Goal: Task Accomplishment & Management: Complete application form

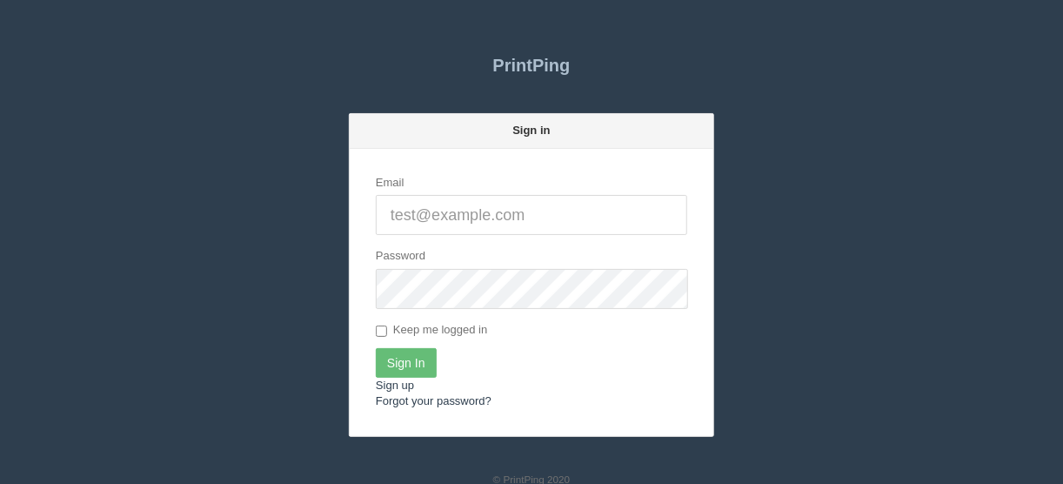
click at [391, 213] on input "Email" at bounding box center [531, 215] width 311 height 40
type input "[EMAIL_ADDRESS][DOMAIN_NAME]"
click at [412, 359] on input "Sign In" at bounding box center [406, 363] width 61 height 30
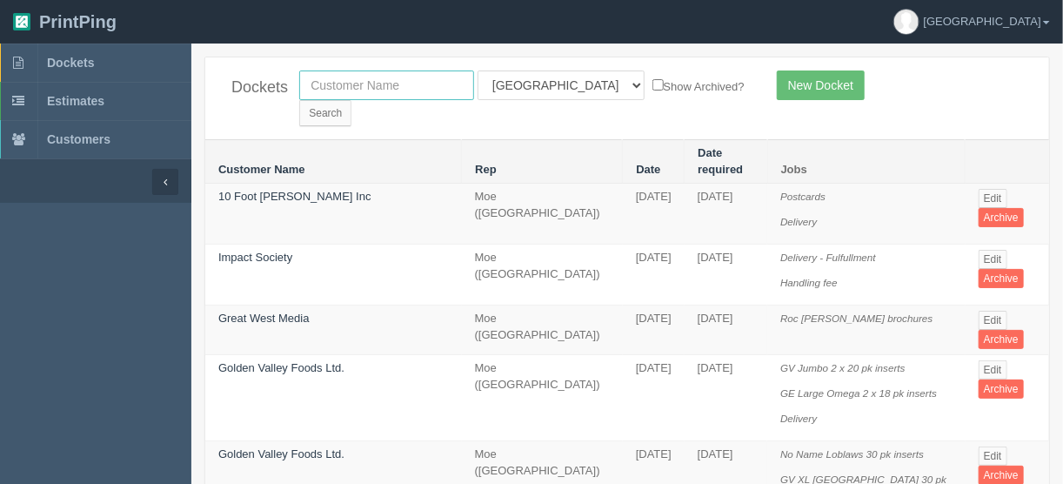
click at [333, 89] on input "text" at bounding box center [386, 85] width 175 height 30
type input "single key"
click at [558, 80] on select "All Users Ali Ali Test 1 Aly Amy Ankit Arif Brandon Dan France Greg Jim Mark Ma…" at bounding box center [561, 85] width 167 height 30
select select
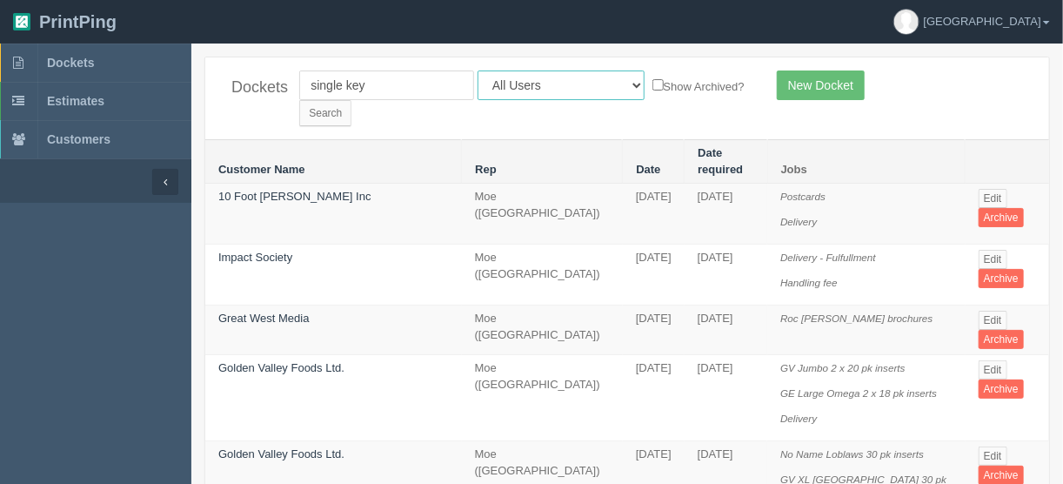
click at [478, 70] on select "All Users [PERSON_NAME] Test 1 [PERSON_NAME] [PERSON_NAME] [PERSON_NAME] France…" at bounding box center [561, 85] width 167 height 30
click at [351, 100] on input "Search" at bounding box center [325, 113] width 52 height 26
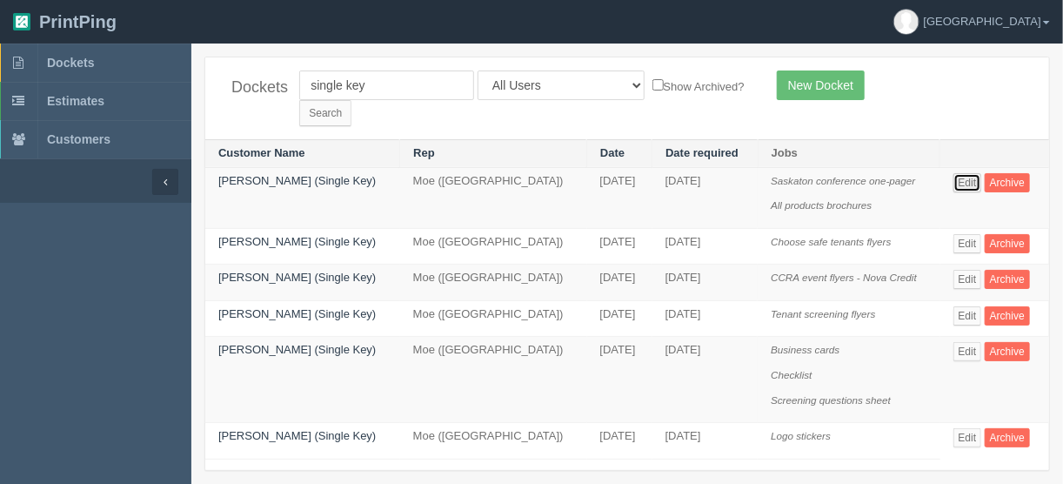
click at [967, 173] on link "Edit" at bounding box center [967, 182] width 29 height 19
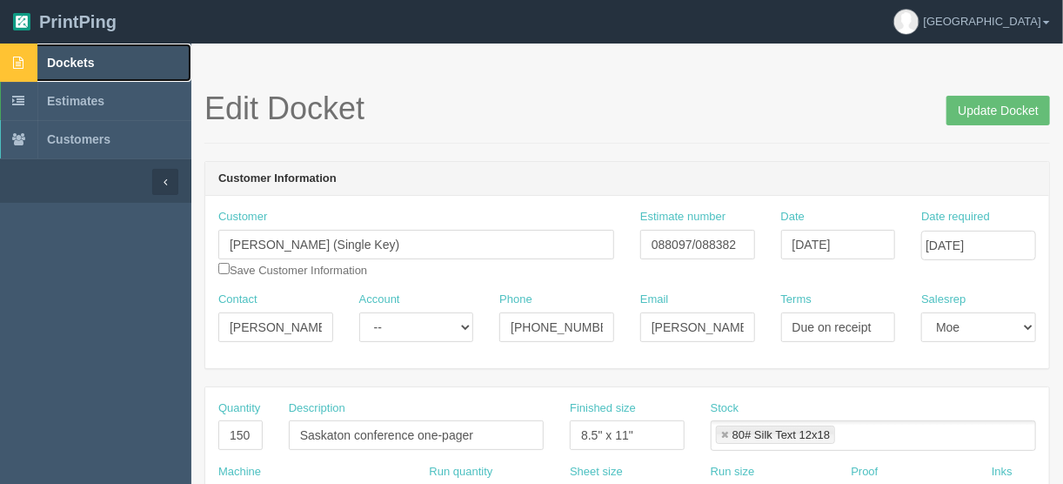
click at [78, 57] on span "Dockets" at bounding box center [70, 63] width 47 height 14
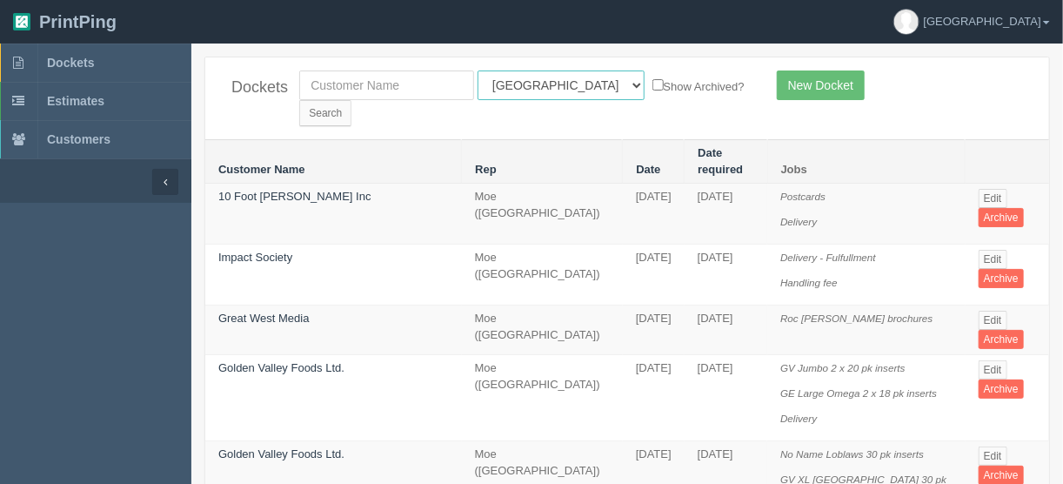
click at [554, 77] on select "All Users Ali Ali Test 1 Aly Amy Ankit Arif Brandon Dan France Greg Jim Mark Ma…" at bounding box center [561, 85] width 167 height 30
select select "11"
click at [478, 70] on select "All Users Ali Ali Test 1 Aly Amy Ankit Arif Brandon Dan France Greg Jim Mark Ma…" at bounding box center [561, 85] width 167 height 30
click at [351, 100] on input "Search" at bounding box center [325, 113] width 52 height 26
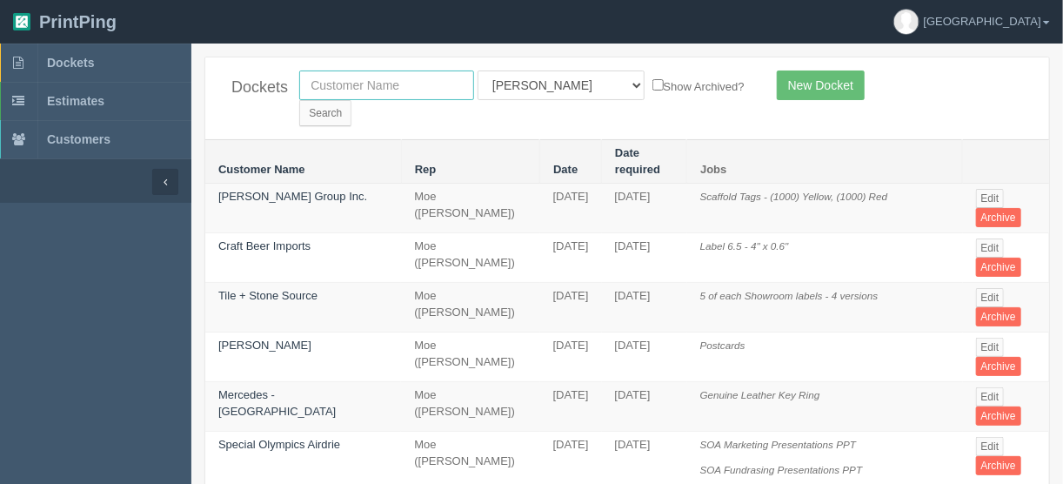
click at [351, 81] on input "text" at bounding box center [386, 85] width 175 height 30
type input "title"
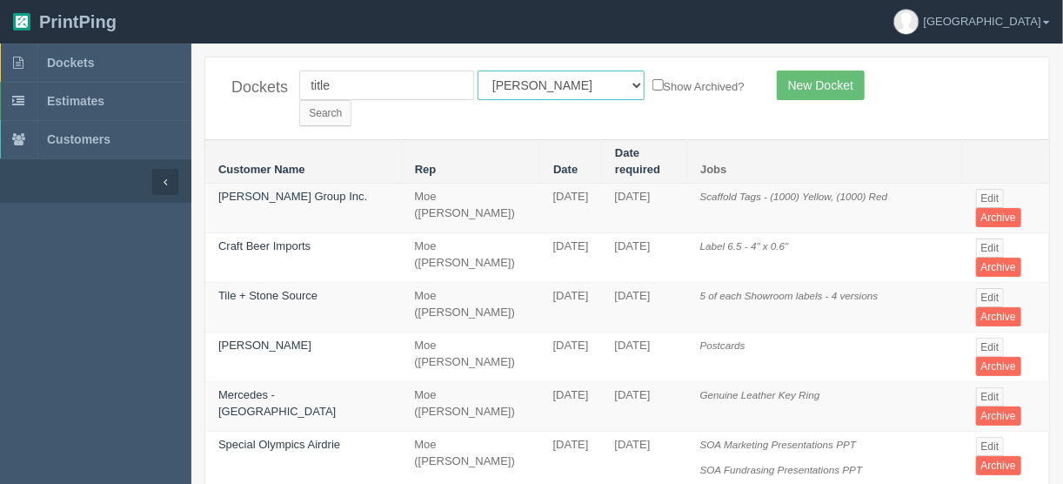
click at [552, 81] on select "All Users Ali Ali Test 1 Aly Amy Ankit Arif Brandon Dan France Greg Jim Mark Ma…" at bounding box center [561, 85] width 167 height 30
select select
click at [478, 70] on select "All Users Ali Ali Test 1 Aly Amy Ankit Arif Brandon Dan France Greg Jim Mark Ma…" at bounding box center [561, 85] width 167 height 30
click at [351, 100] on input "Search" at bounding box center [325, 113] width 52 height 26
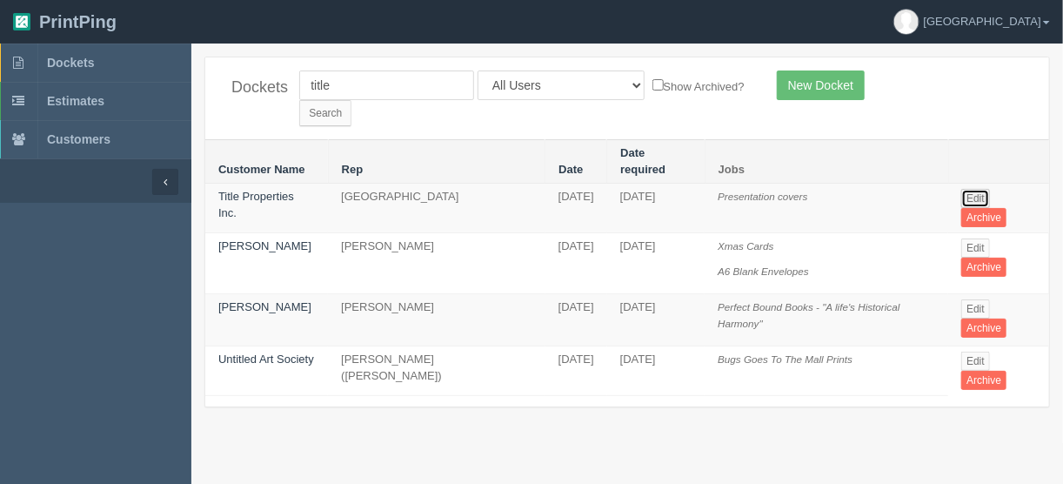
click at [973, 189] on link "Edit" at bounding box center [975, 198] width 29 height 19
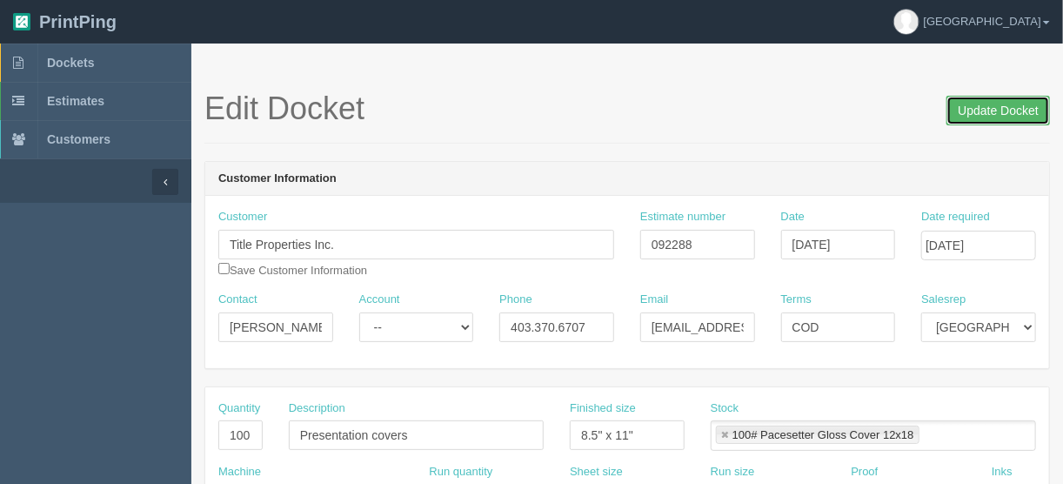
click at [994, 110] on input "Update Docket" at bounding box center [999, 111] width 104 height 30
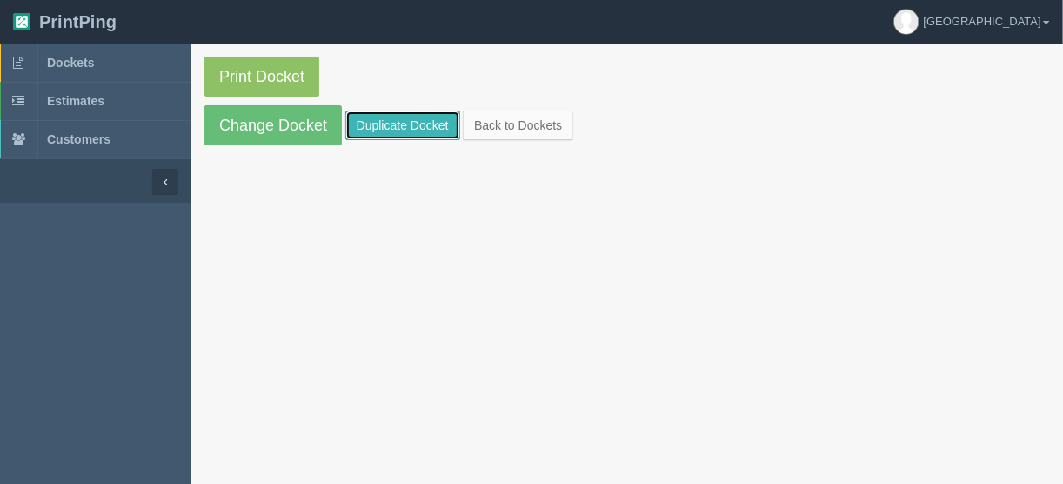
click at [414, 116] on link "Duplicate Docket" at bounding box center [402, 125] width 115 height 30
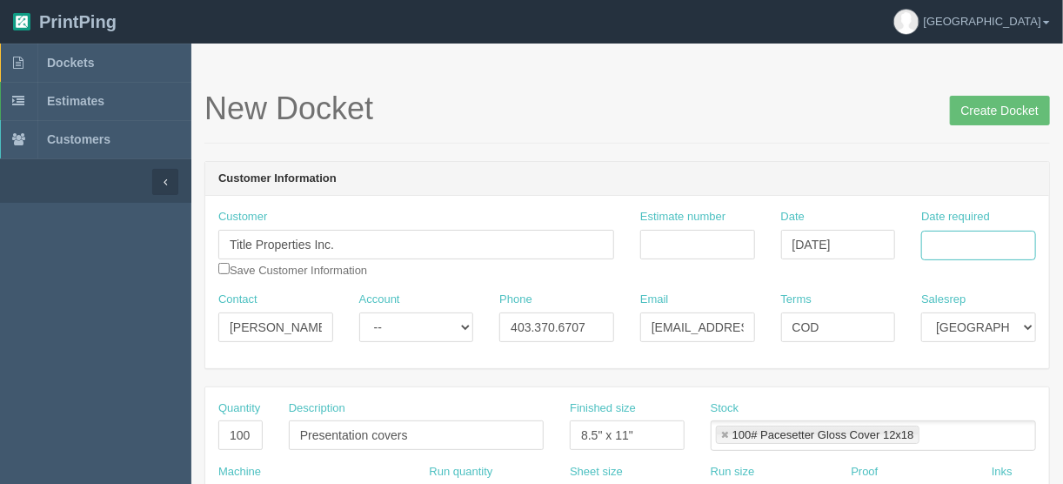
drag, startPoint x: 947, startPoint y: 241, endPoint x: 944, endPoint y: 250, distance: 9.4
click at [947, 242] on input "Date required" at bounding box center [978, 246] width 115 height 30
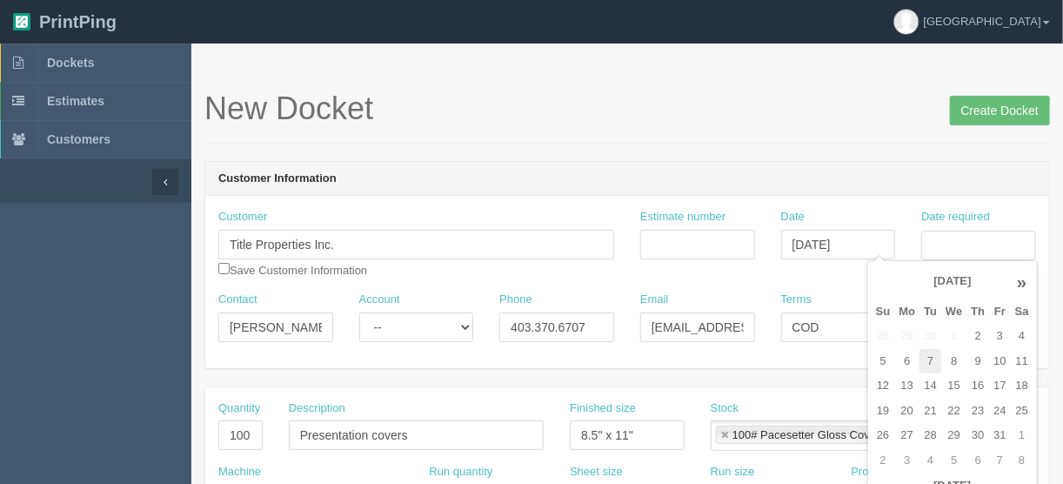
click at [926, 367] on td "7" at bounding box center [931, 361] width 22 height 25
click at [979, 359] on td "9" at bounding box center [978, 361] width 23 height 25
type input "[DATE]"
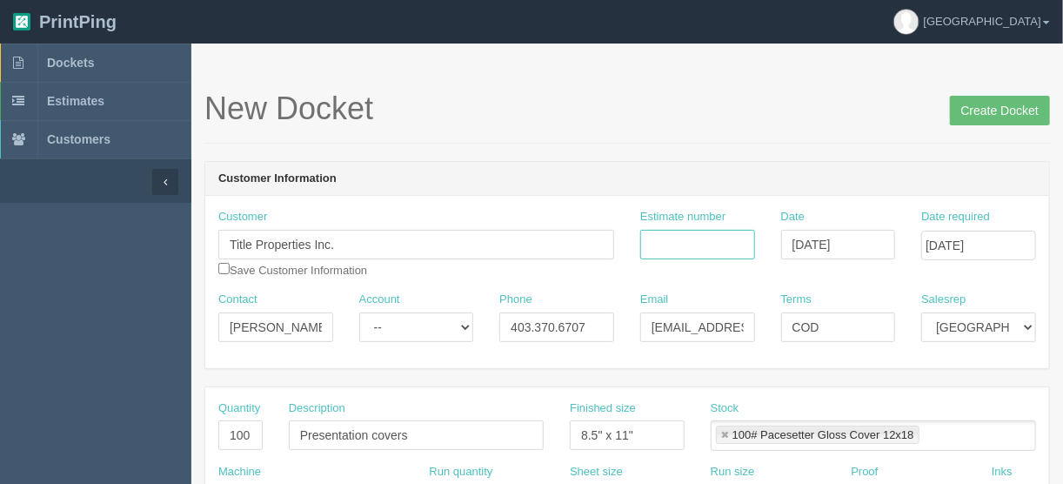
click at [662, 247] on input "Estimate number" at bounding box center [697, 245] width 115 height 30
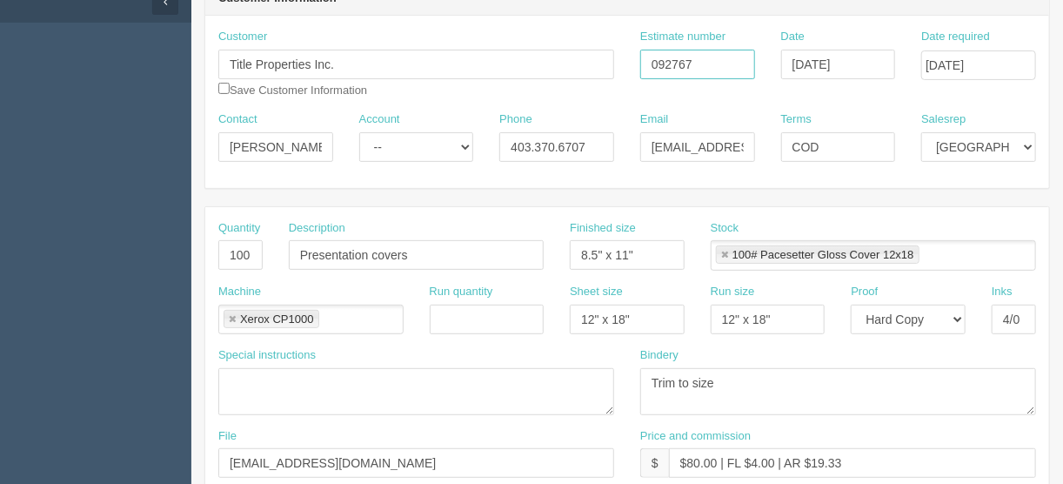
scroll to position [348, 0]
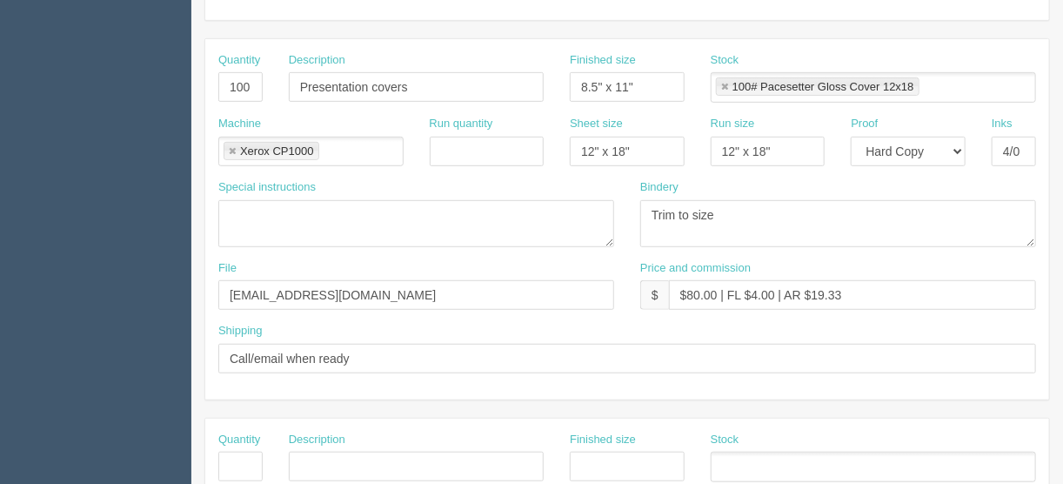
type input "092767"
drag, startPoint x: 223, startPoint y: 80, endPoint x: 298, endPoint y: 80, distance: 75.7
click at [298, 80] on div "Quantity 100 Description Presentation covers Finished size 8.5" x 11" Stock 100…" at bounding box center [627, 84] width 844 height 64
type input "2"
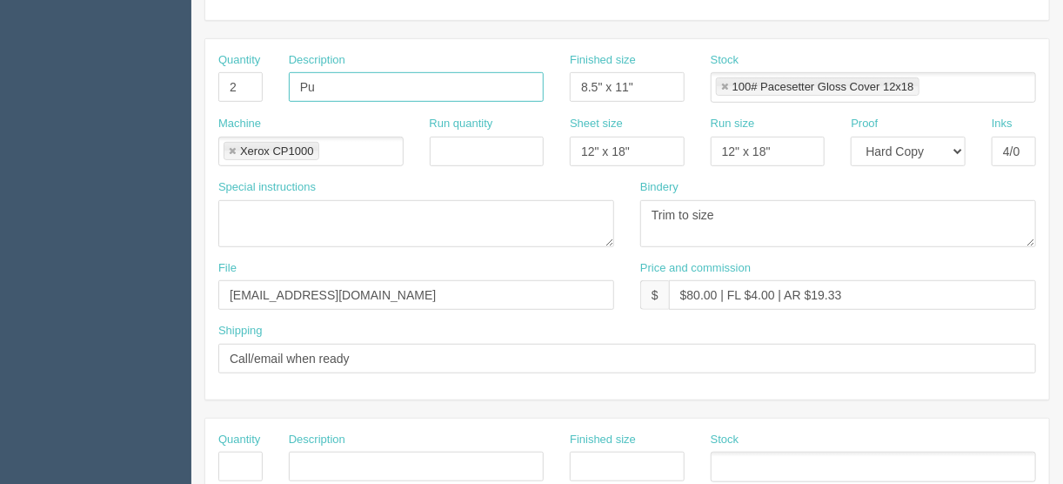
type input "Pull up banners"
click at [230, 146] on link at bounding box center [232, 151] width 10 height 11
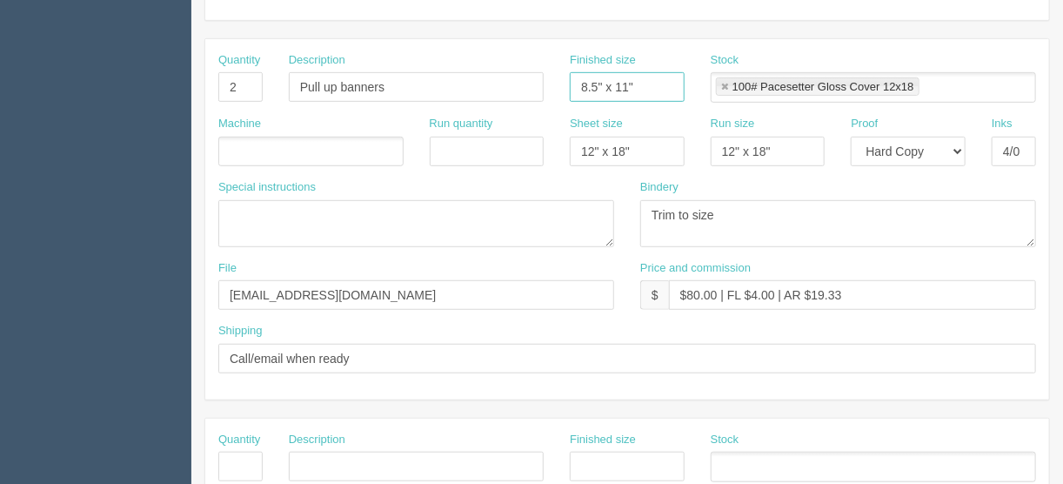
drag, startPoint x: 651, startPoint y: 70, endPoint x: 473, endPoint y: 104, distance: 180.5
click at [484, 86] on div "Quantity 2 Description Pull up banners Finished size 8.5" x 11" Stock 100# Pace…" at bounding box center [627, 84] width 844 height 64
type input "33.5" x 84.25""
drag, startPoint x: 651, startPoint y: 145, endPoint x: 525, endPoint y: 154, distance: 126.4
click at [540, 148] on div "Machine Run quantity Sheet size 12" x 18" Run size 12" x 18" Proof -- Email Har…" at bounding box center [627, 148] width 844 height 64
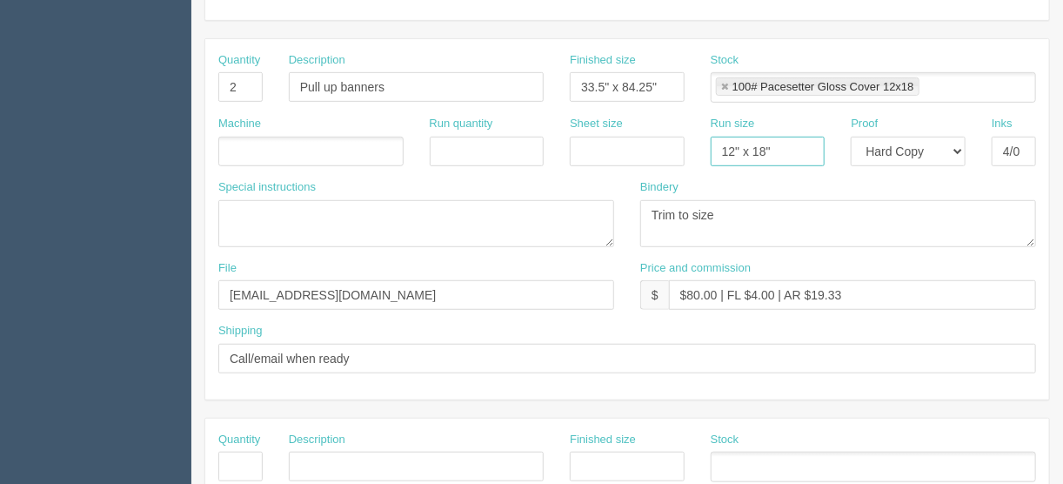
drag, startPoint x: 792, startPoint y: 147, endPoint x: 632, endPoint y: 170, distance: 161.7
click at [611, 144] on div "Machine Run quantity Sheet size Run size 12" x 18" Proof -- Email Hard Copy Ink…" at bounding box center [627, 148] width 844 height 64
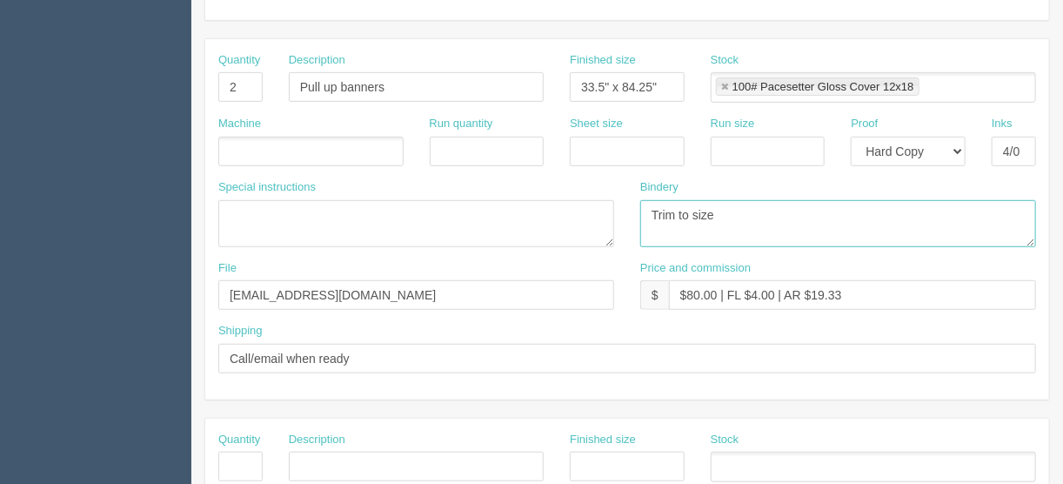
click at [737, 209] on textarea "Trim to size" at bounding box center [838, 223] width 396 height 47
click at [650, 205] on textarea "Trim to size" at bounding box center [838, 223] width 396 height 47
type textarea "ARB - Trim to size and assemble - $60.00"
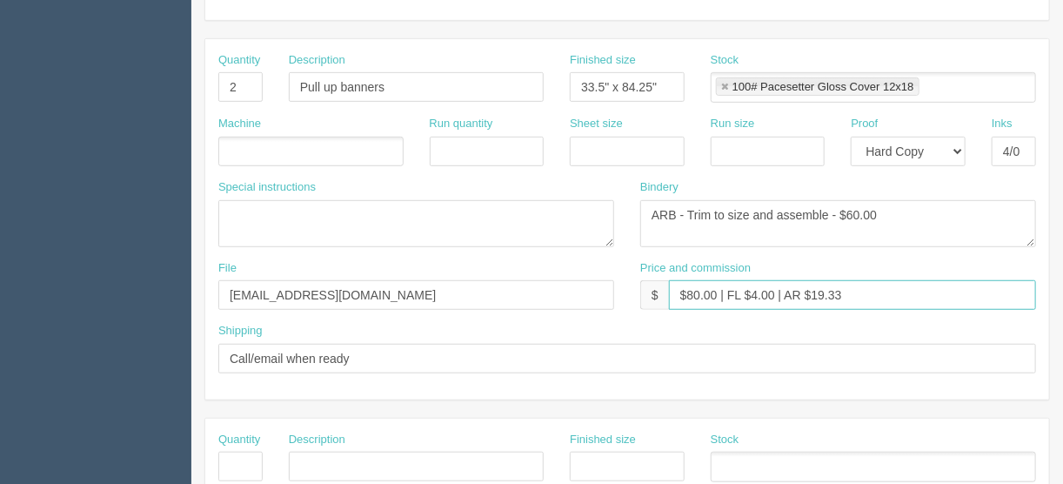
click at [696, 291] on input "$80.00 | FL $4.00 | AR $19.33" at bounding box center [852, 295] width 367 height 30
click at [762, 291] on input "$620.00 | FL $4.00 | AR $19.33" at bounding box center [852, 295] width 367 height 30
drag, startPoint x: 858, startPoint y: 290, endPoint x: 827, endPoint y: 298, distance: 31.4
click at [827, 298] on input "$620.00 | FL $31.00 | AR $19.33" at bounding box center [852, 295] width 367 height 30
type input "$620.00 | FL $31.00 | AR $227.95"
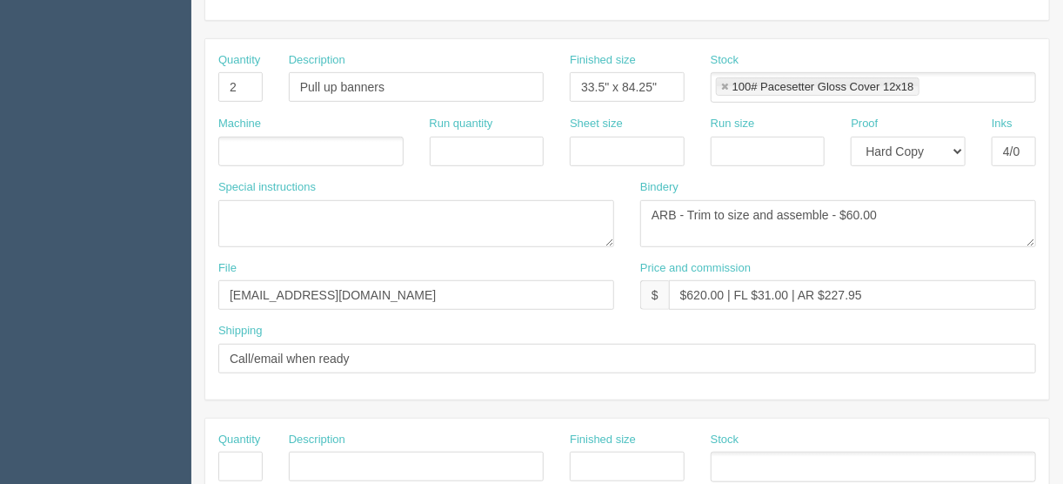
click at [252, 151] on ul at bounding box center [310, 152] width 185 height 30
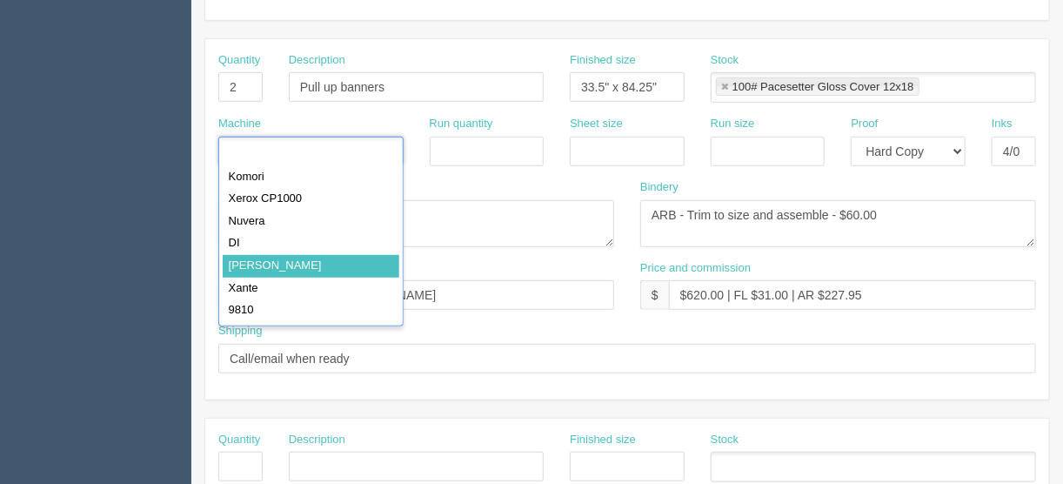
drag, startPoint x: 265, startPoint y: 260, endPoint x: 323, endPoint y: 258, distance: 57.5
type input "Roland"
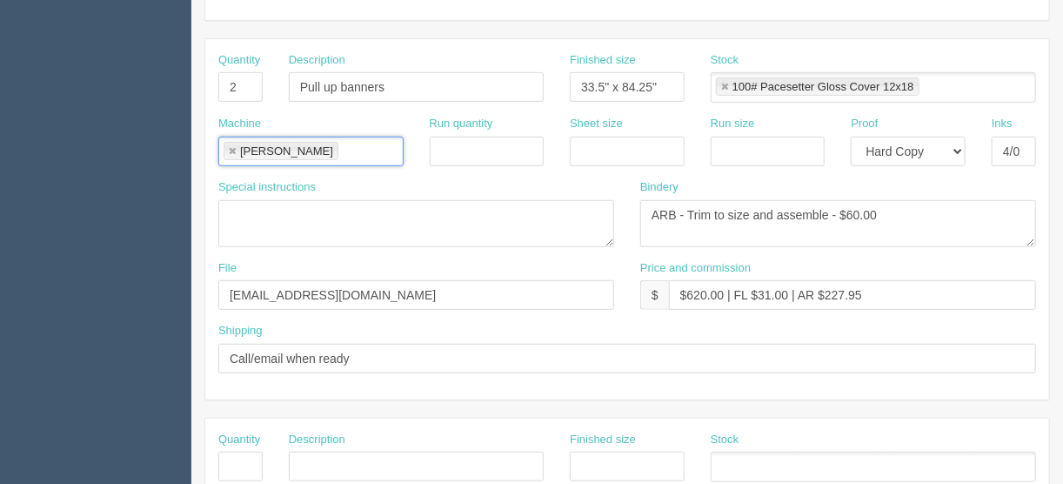
click at [725, 84] on link at bounding box center [724, 87] width 10 height 11
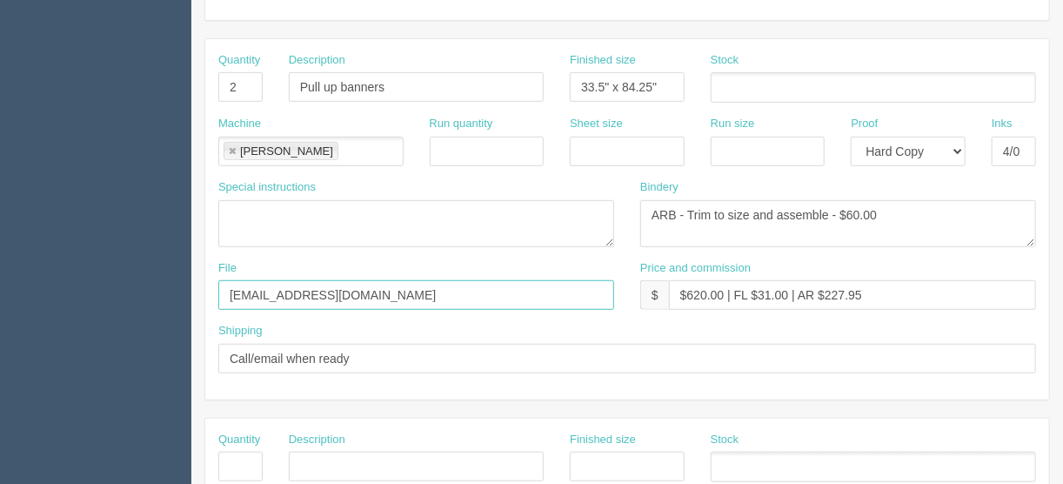
drag, startPoint x: 333, startPoint y: 291, endPoint x: 145, endPoint y: 284, distance: 188.0
click at [145, 284] on section "Dockets Estimates Customers" at bounding box center [531, 464] width 1063 height 1536
type input "Client files"
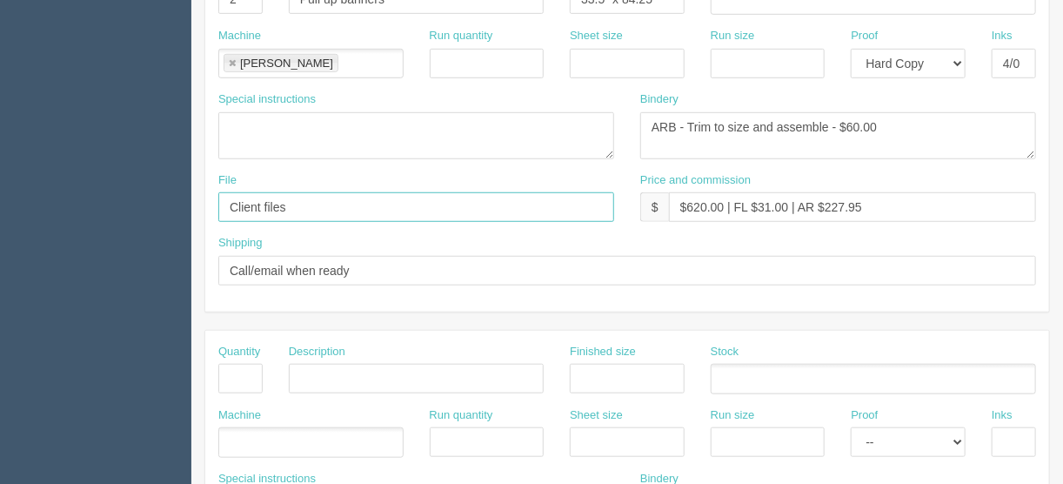
scroll to position [626, 0]
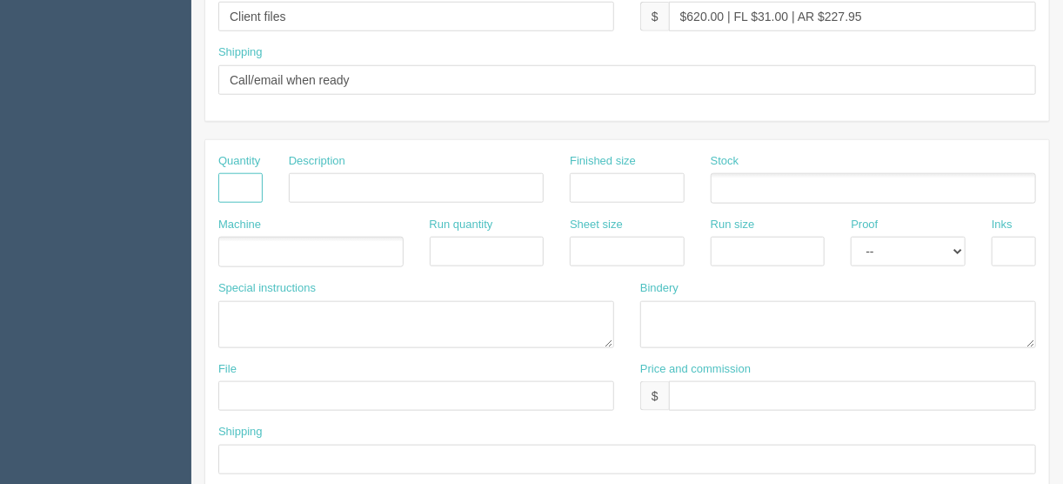
click at [232, 176] on input "text" at bounding box center [240, 188] width 44 height 30
type input "1"
drag, startPoint x: 382, startPoint y: 183, endPoint x: 350, endPoint y: 177, distance: 32.6
click at [350, 177] on input "Design - create artwork" at bounding box center [416, 188] width 255 height 30
type input "Design - update artwork"
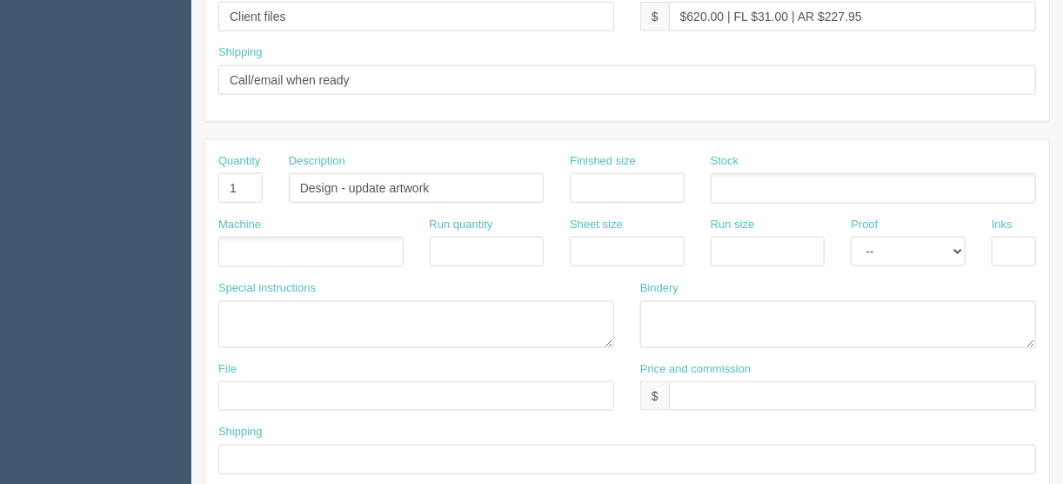
click at [258, 238] on ul at bounding box center [310, 252] width 185 height 30
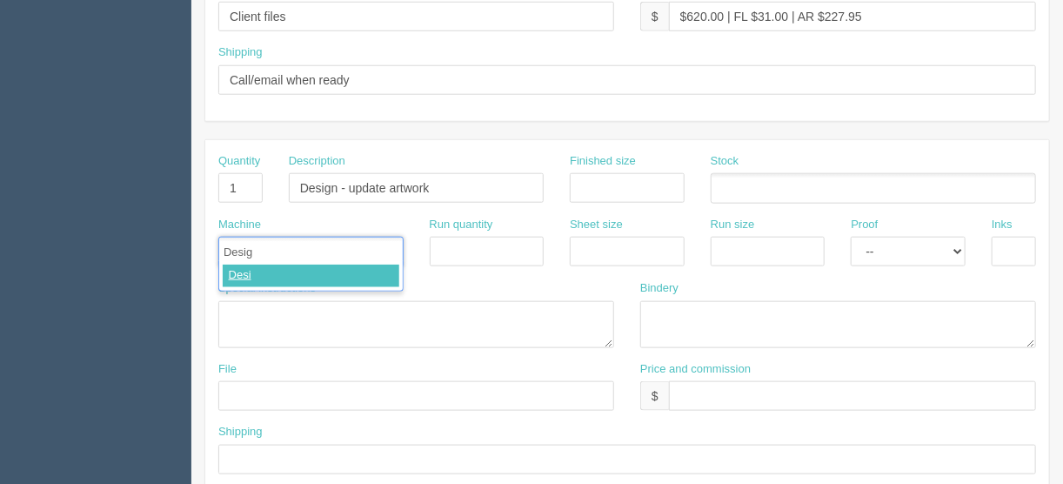
type input "Design"
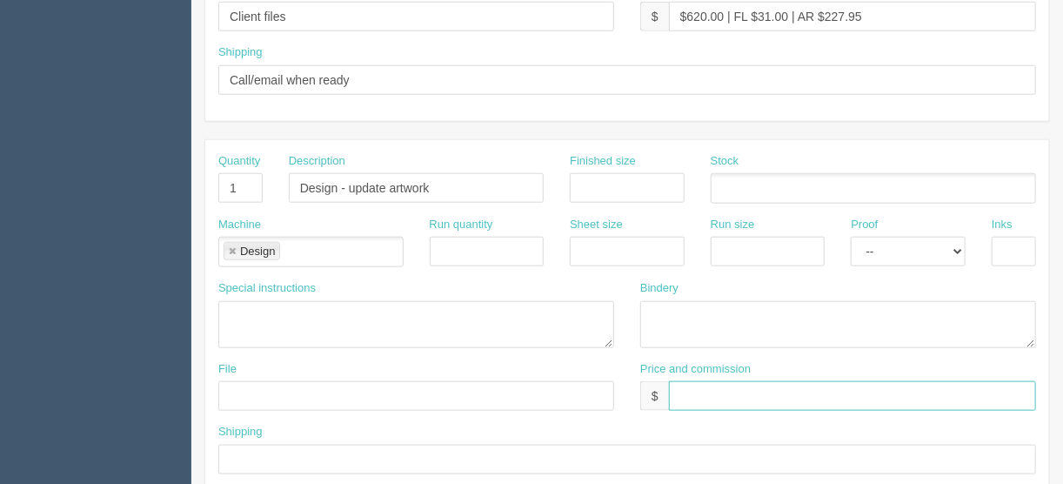
drag, startPoint x: 676, startPoint y: 385, endPoint x: 686, endPoint y: 385, distance: 10.4
click at [676, 385] on input "text" at bounding box center [852, 396] width 367 height 30
type input "$Included above"
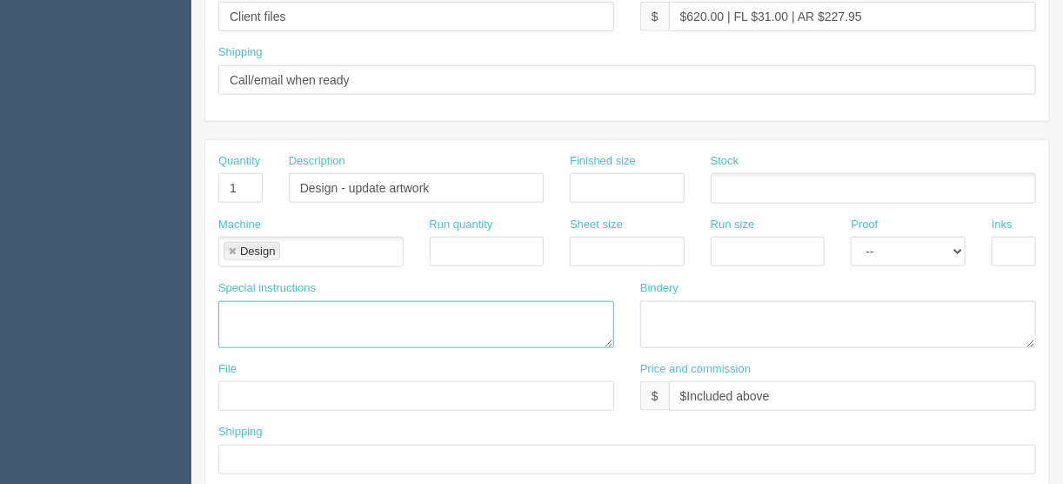
click at [237, 304] on textarea at bounding box center [416, 324] width 396 height 47
type textarea "15 minutes included"
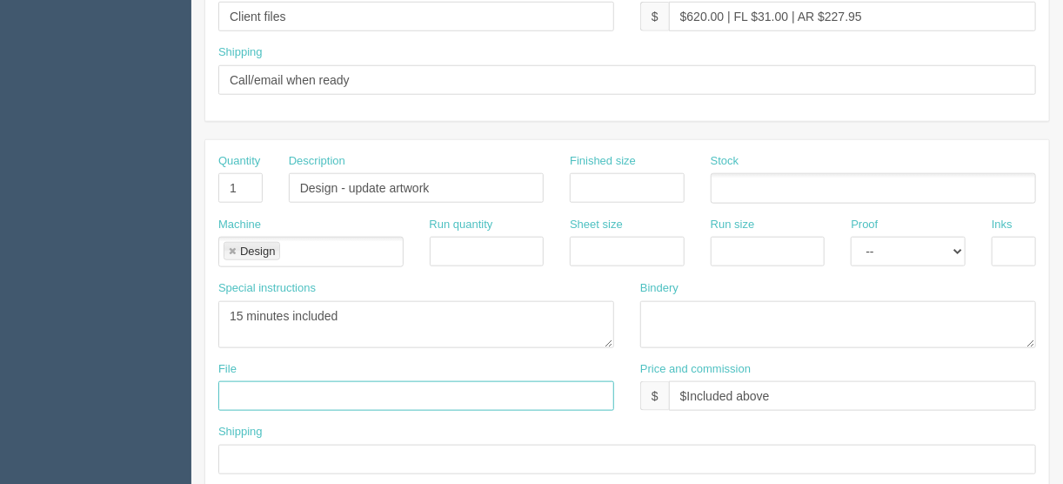
click at [245, 391] on input "text" at bounding box center [416, 396] width 396 height 30
type input "files@allrush.ca"
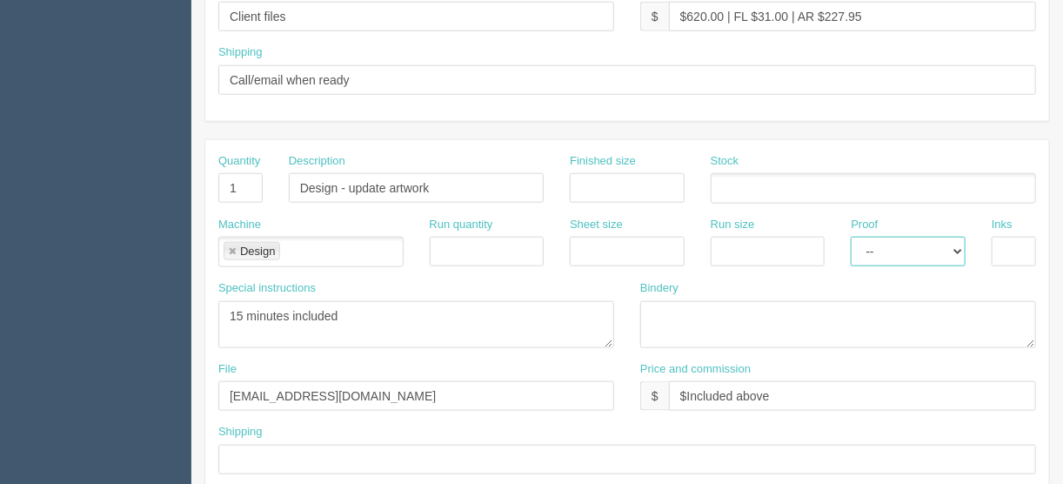
click at [961, 245] on select "-- Email Hard Copy" at bounding box center [908, 252] width 115 height 30
select select "Email"
click at [851, 237] on select "-- Email Hard Copy" at bounding box center [908, 252] width 115 height 30
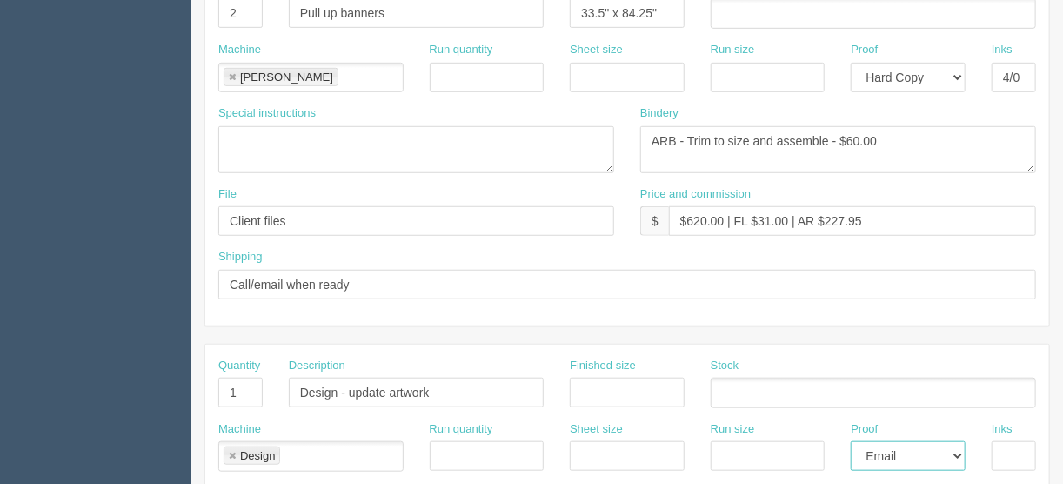
scroll to position [391, 0]
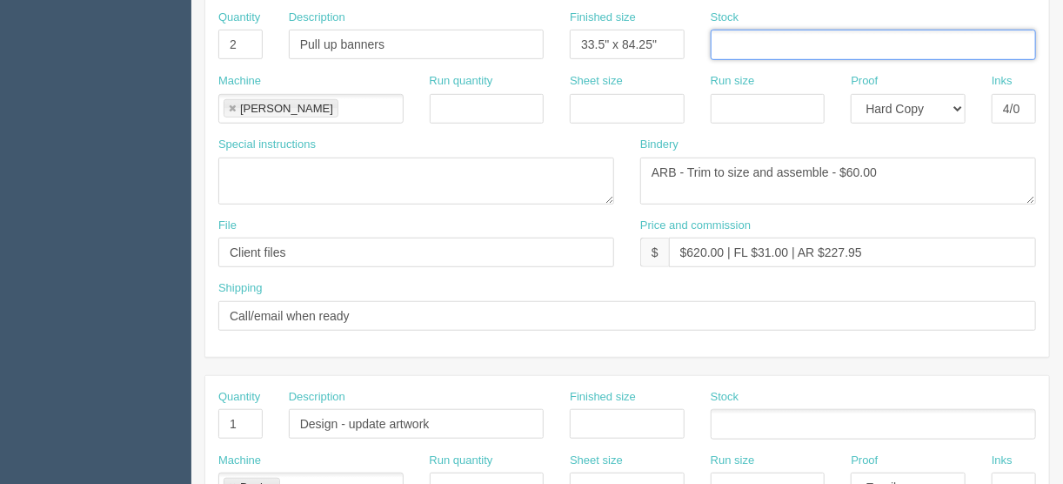
click at [725, 41] on input "text" at bounding box center [720, 45] width 17 height 25
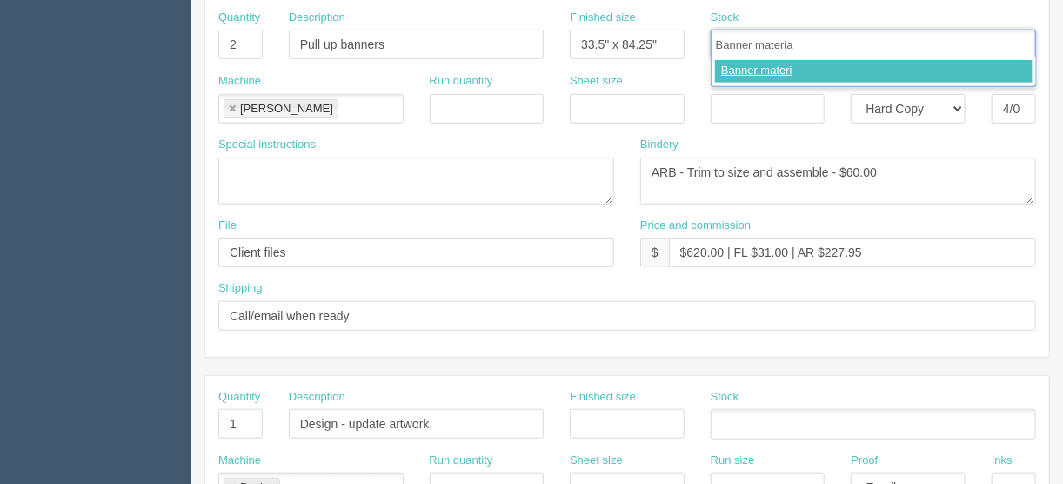
type input "Banner material"
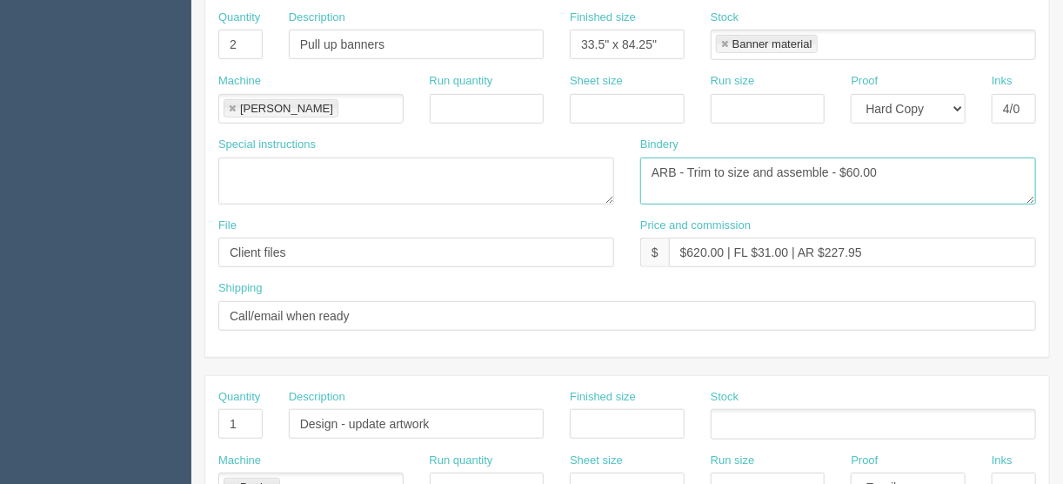
click at [908, 165] on textarea "Trim to size" at bounding box center [838, 180] width 396 height 47
type textarea "ARB - Trim to size and assemble - $60.00 (quote 12364)"
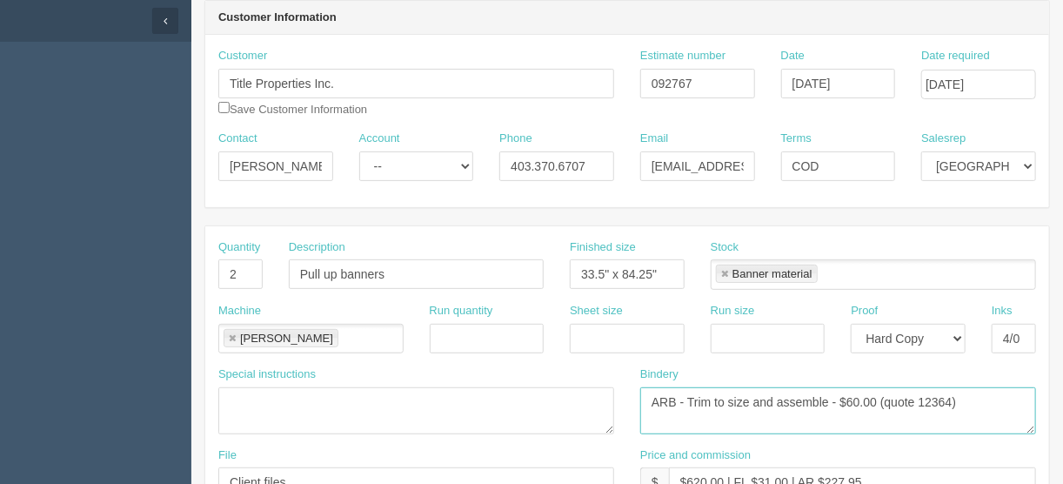
scroll to position [43, 0]
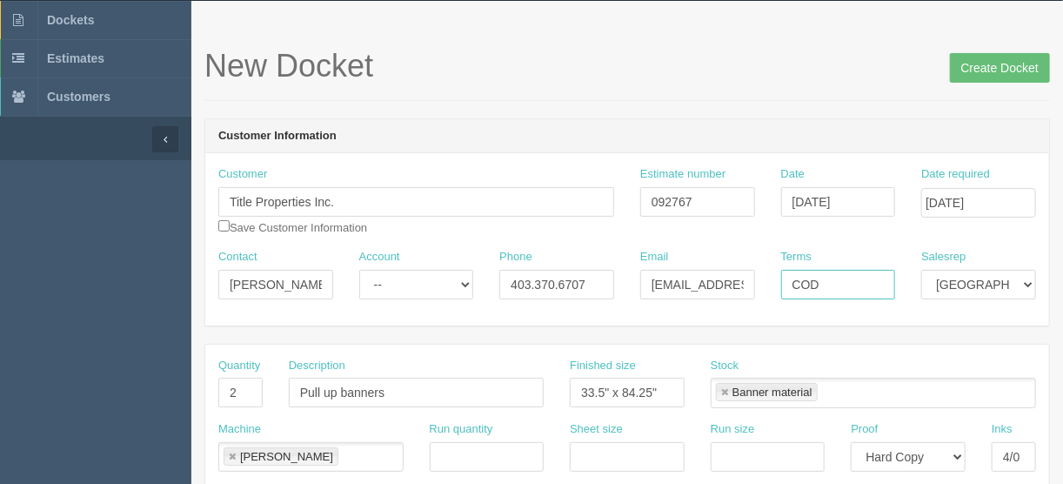
drag, startPoint x: 834, startPoint y: 282, endPoint x: 731, endPoint y: 282, distance: 103.5
click at [737, 279] on div "Contact Dani Titley Account -- Existing Client Allrush Client Rep Client Phone …" at bounding box center [627, 281] width 844 height 64
type input "Due on receipt"
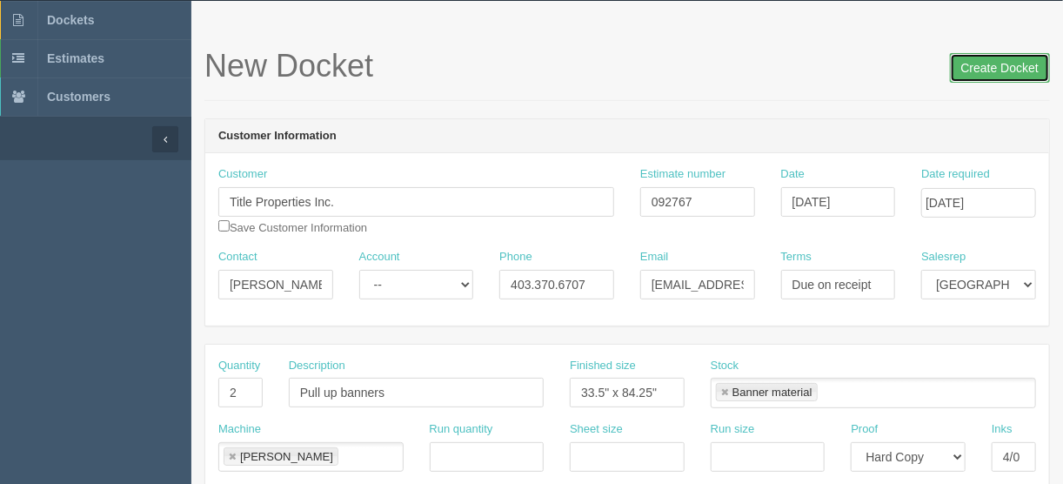
click at [972, 64] on input "Create Docket" at bounding box center [1000, 68] width 100 height 30
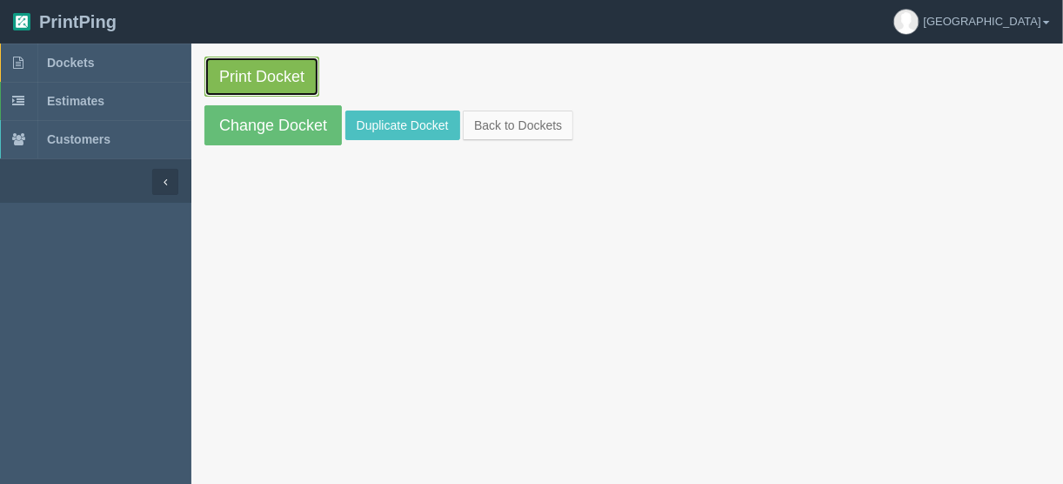
click at [251, 67] on link "Print Docket" at bounding box center [261, 77] width 115 height 40
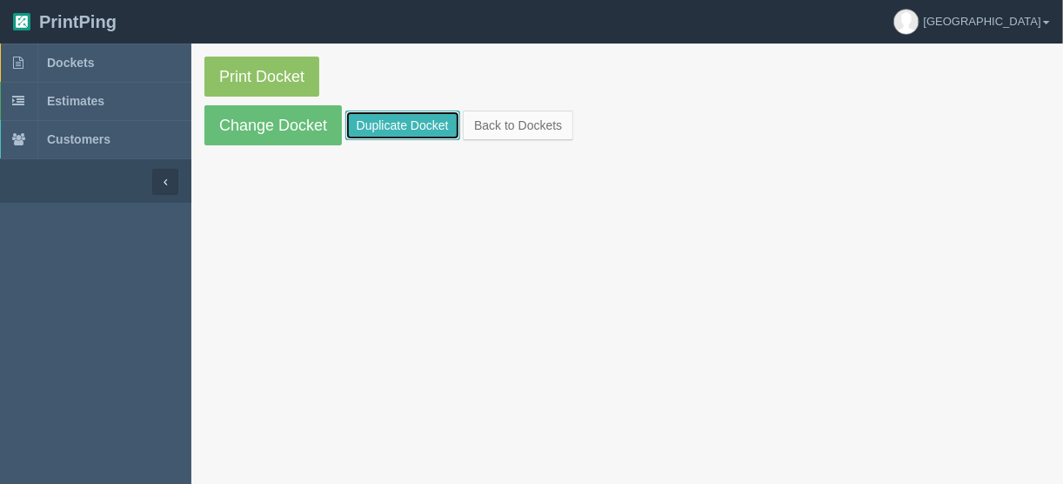
click at [395, 119] on link "Duplicate Docket" at bounding box center [402, 125] width 115 height 30
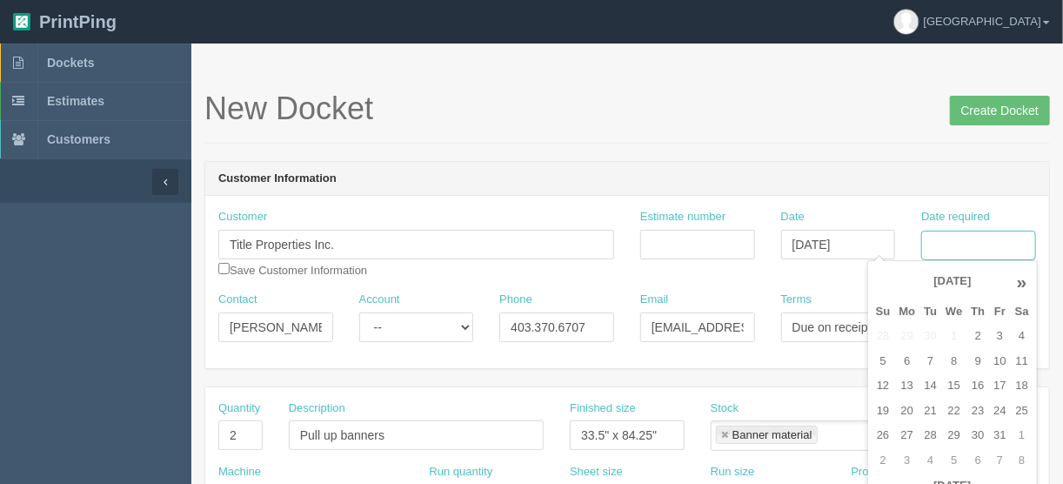
click at [962, 247] on input "Date required" at bounding box center [978, 246] width 115 height 30
click at [923, 365] on td "7" at bounding box center [931, 361] width 22 height 25
click at [973, 361] on td "9" at bounding box center [978, 361] width 23 height 25
type input "October 9, 2025"
drag, startPoint x: 241, startPoint y: 438, endPoint x: 197, endPoint y: 428, distance: 45.6
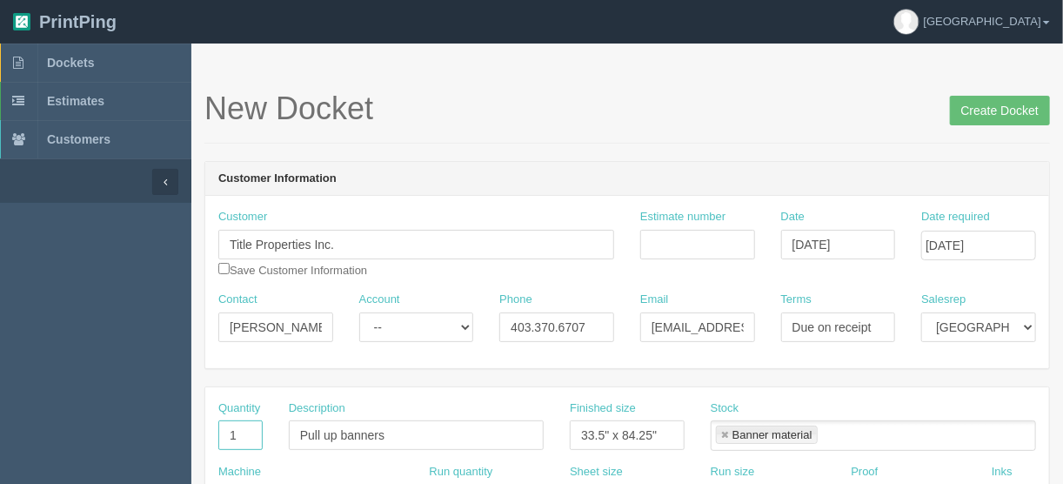
type input "1"
type input "Design - create artwork"
drag, startPoint x: 676, startPoint y: 431, endPoint x: 550, endPoint y: 432, distance: 126.2
click at [558, 440] on div "Finished size 33.5" x 84.25"" at bounding box center [627, 432] width 141 height 64
drag, startPoint x: 450, startPoint y: 427, endPoint x: 388, endPoint y: 432, distance: 62.0
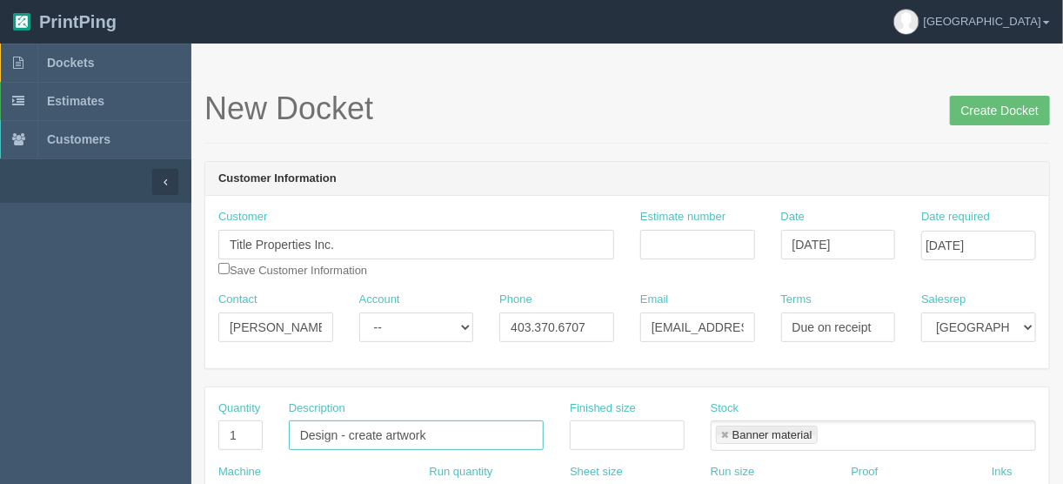
click at [388, 432] on input "Design - create artwork" at bounding box center [416, 435] width 255 height 30
type input "Design - create mock up for umbrellas"
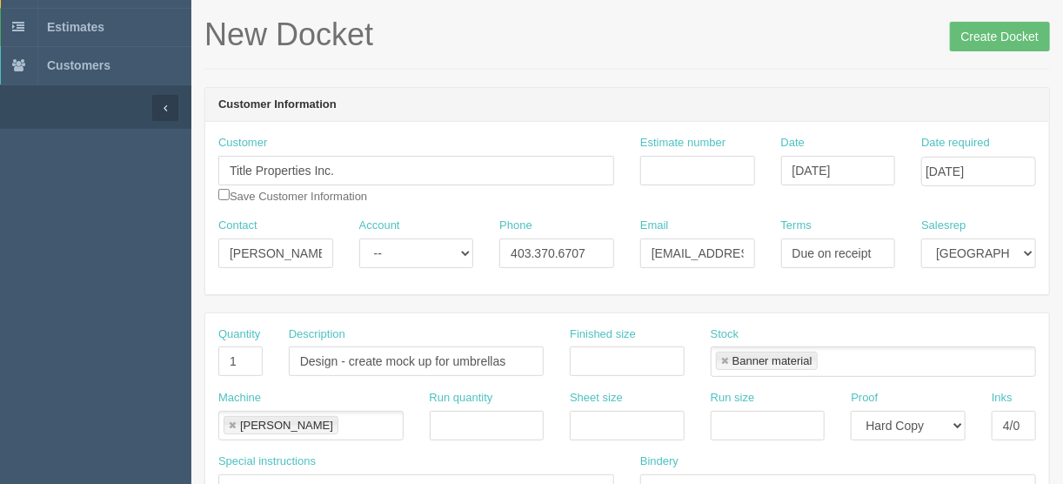
scroll to position [278, 0]
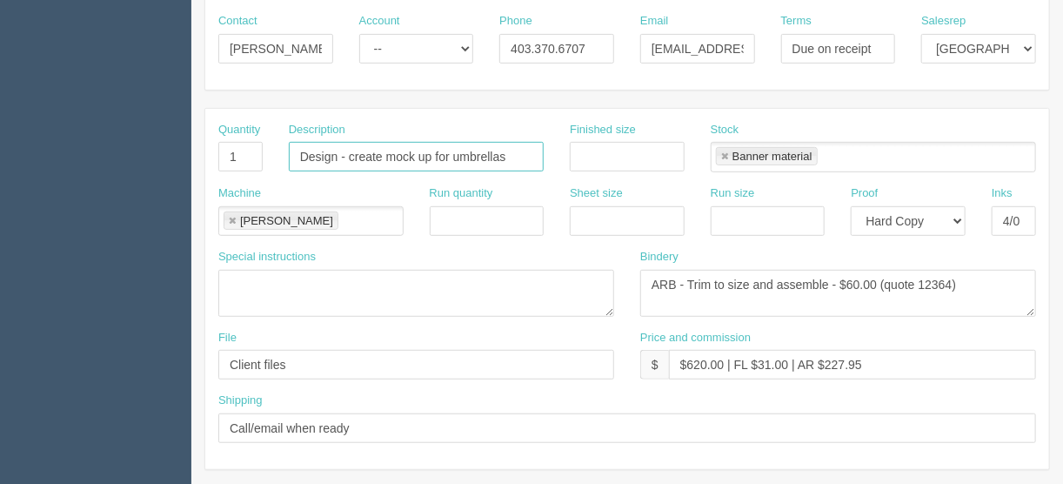
drag, startPoint x: 723, startPoint y: 150, endPoint x: 734, endPoint y: 156, distance: 12.8
click at [724, 151] on link at bounding box center [724, 156] width 10 height 11
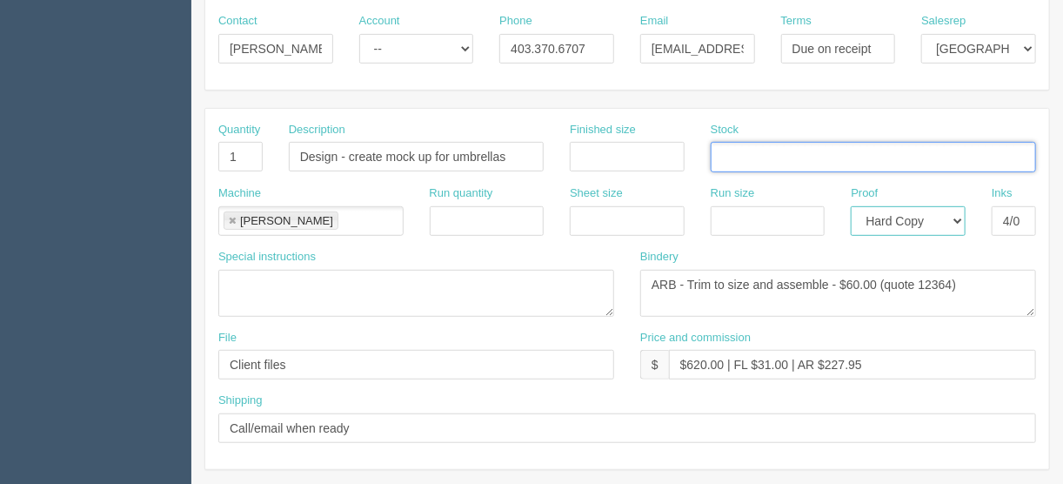
click at [963, 217] on select "-- Email Hard Copy" at bounding box center [908, 221] width 115 height 30
select select "Email"
click at [851, 206] on select "-- Email Hard Copy" at bounding box center [908, 221] width 115 height 30
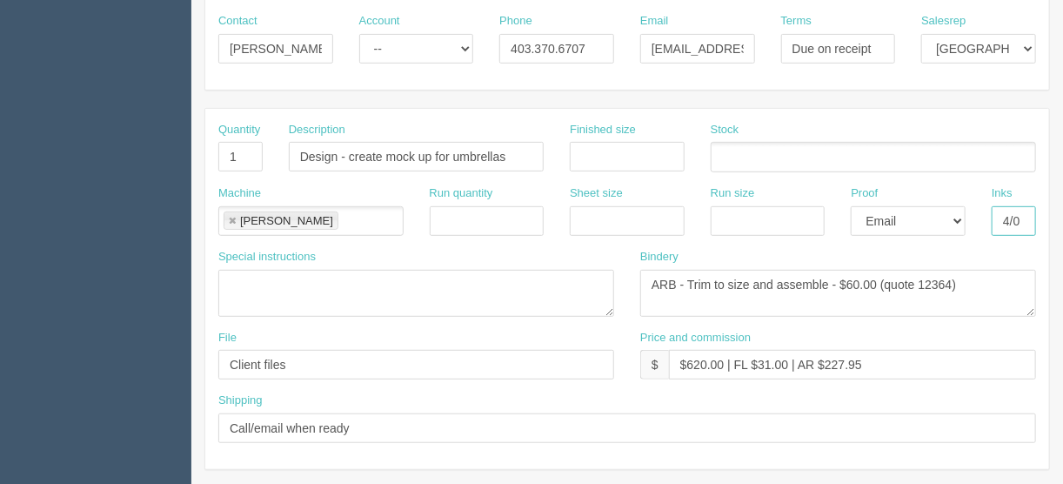
drag, startPoint x: 999, startPoint y: 220, endPoint x: 1054, endPoint y: 221, distance: 55.7
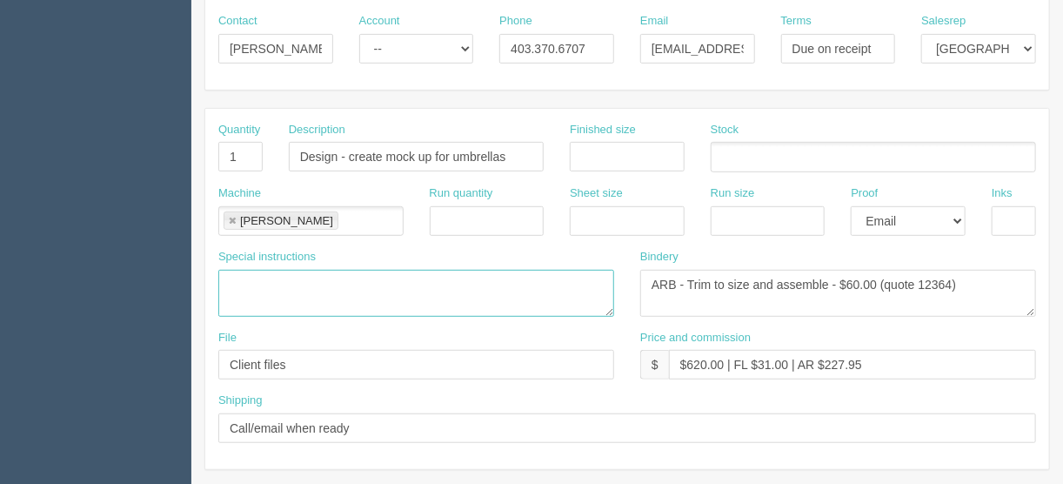
click at [244, 286] on textarea at bounding box center [416, 293] width 396 height 47
type textarea "See France"
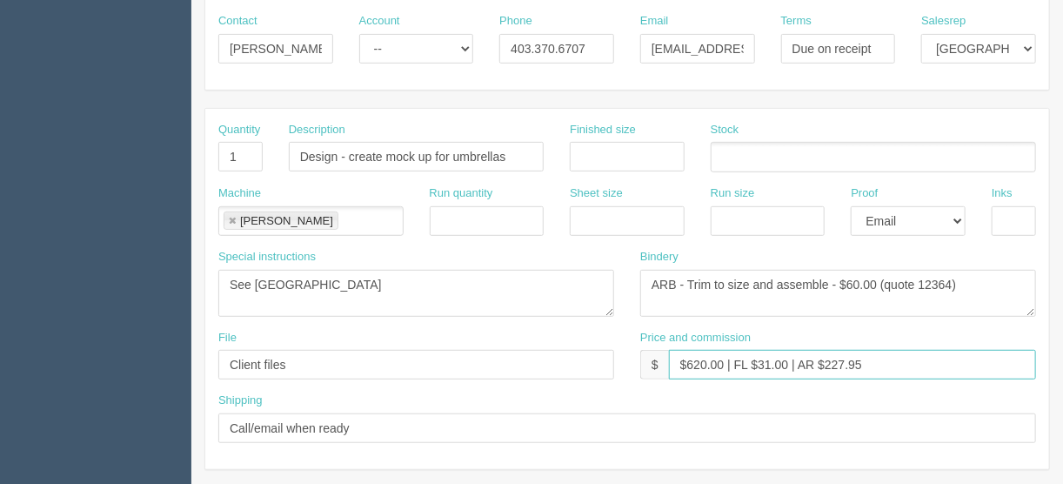
drag, startPoint x: 878, startPoint y: 359, endPoint x: 687, endPoint y: 357, distance: 190.5
click at [687, 357] on input "$620.00 | FL $31.00 | AR $227.95" at bounding box center [852, 365] width 367 height 30
type input "$Included in other docket"
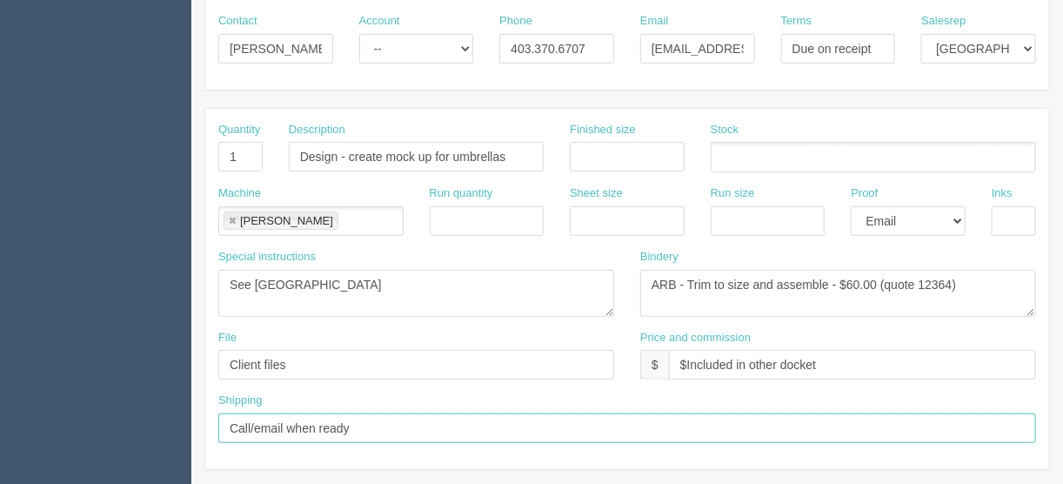
drag, startPoint x: 362, startPoint y: 421, endPoint x: 136, endPoint y: 434, distance: 226.6
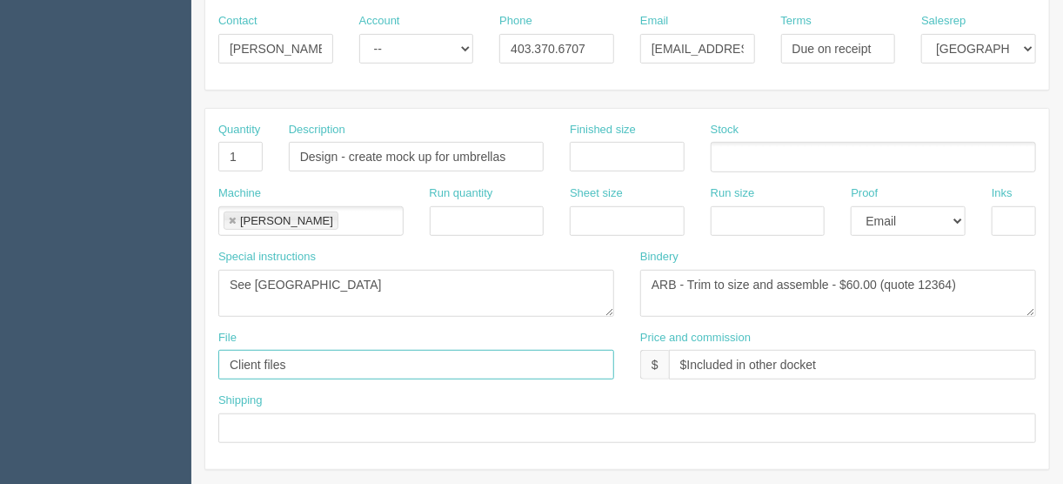
drag, startPoint x: 313, startPoint y: 358, endPoint x: 162, endPoint y: 353, distance: 151.5
type input "files@allrush.ca"
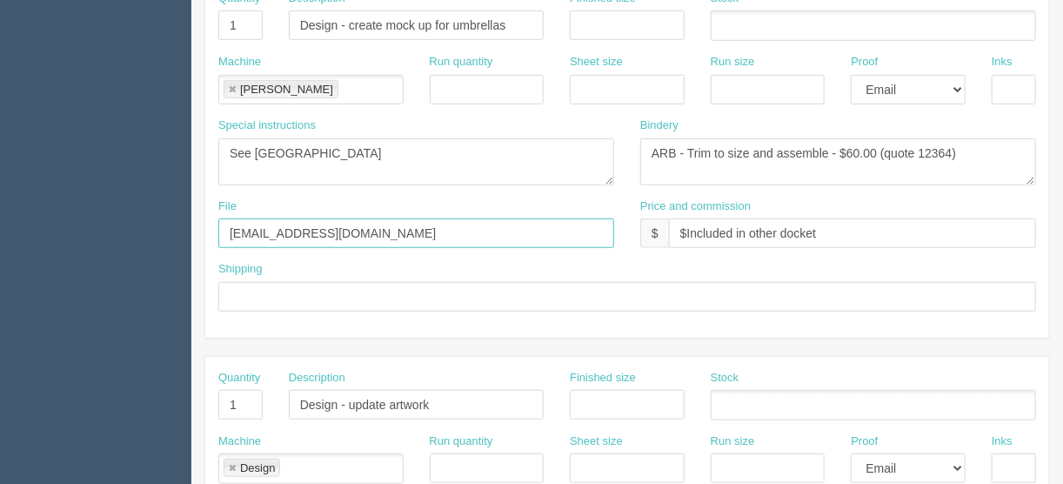
scroll to position [418, 0]
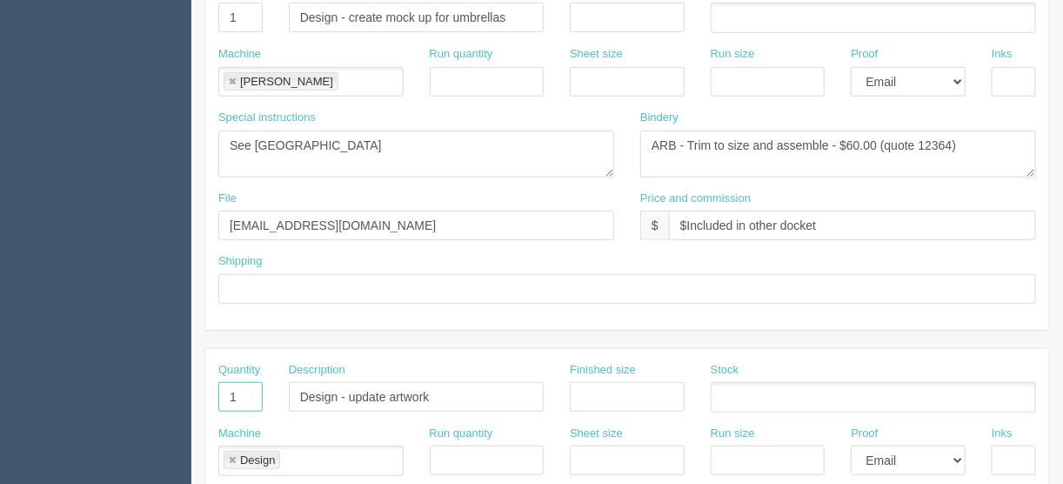
drag, startPoint x: 248, startPoint y: 393, endPoint x: 151, endPoint y: 390, distance: 96.6
click at [151, 390] on section "Dockets Estimates Customers" at bounding box center [531, 394] width 1063 height 1536
drag, startPoint x: 435, startPoint y: 391, endPoint x: 173, endPoint y: 423, distance: 263.7
click at [173, 423] on section "Dockets Estimates Customers" at bounding box center [531, 394] width 1063 height 1536
click at [227, 455] on link at bounding box center [232, 460] width 10 height 11
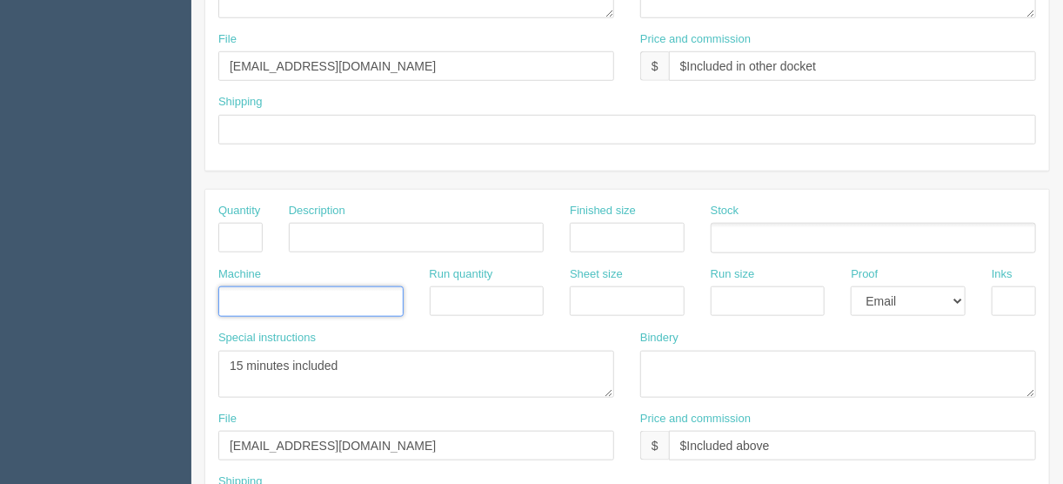
scroll to position [696, 0]
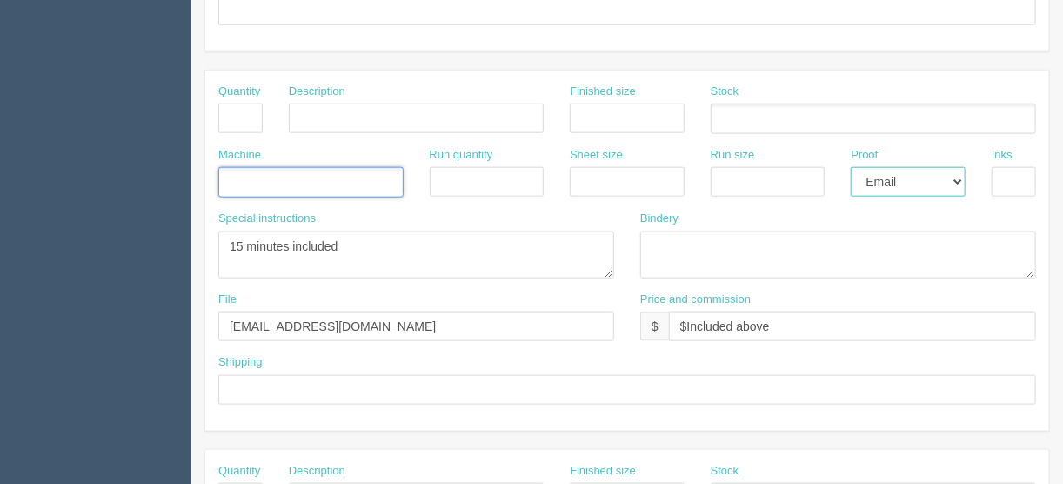
drag, startPoint x: 959, startPoint y: 177, endPoint x: 953, endPoint y: 186, distance: 11.3
click at [959, 177] on select "-- Email Hard Copy" at bounding box center [908, 182] width 115 height 30
select select
click at [851, 167] on select "-- Email Hard Copy" at bounding box center [908, 182] width 115 height 30
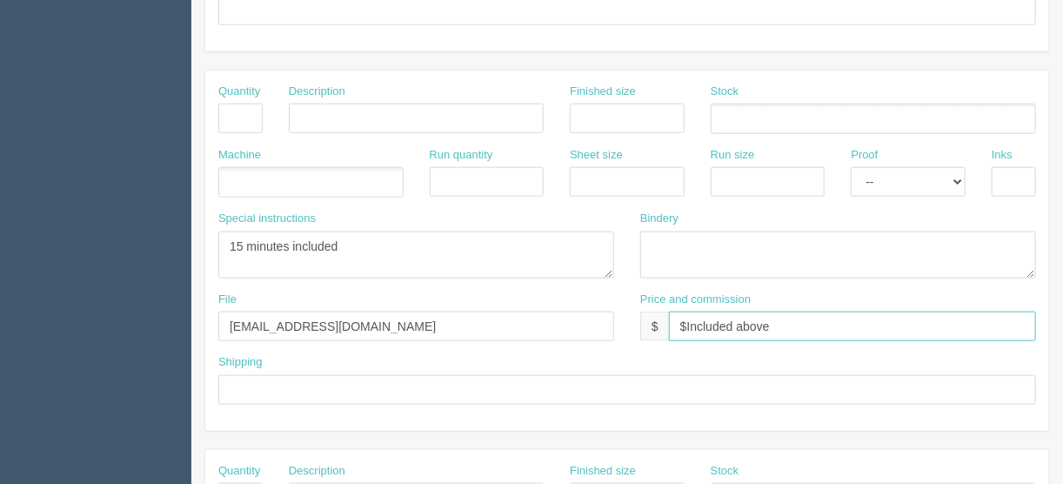
drag, startPoint x: 773, startPoint y: 320, endPoint x: 490, endPoint y: 347, distance: 284.0
click at [490, 347] on div "File files@allrush.ca Price and commission $ $Included above" at bounding box center [627, 323] width 844 height 64
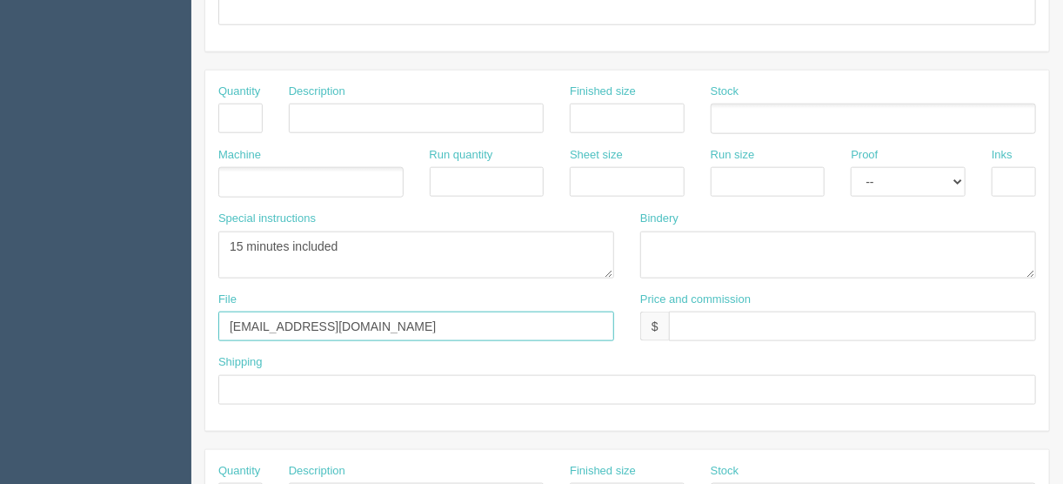
drag, startPoint x: 294, startPoint y: 323, endPoint x: 35, endPoint y: 323, distance: 259.3
click at [37, 323] on section "Dockets Estimates Customers" at bounding box center [531, 116] width 1063 height 1536
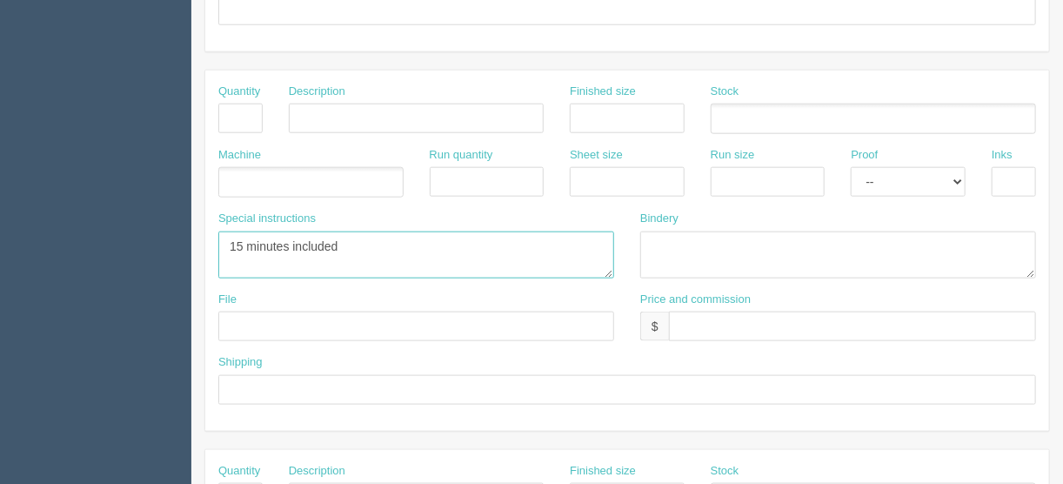
drag, startPoint x: 340, startPoint y: 242, endPoint x: 76, endPoint y: 239, distance: 264.5
click at [76, 239] on section "Dockets Estimates Customers" at bounding box center [531, 116] width 1063 height 1536
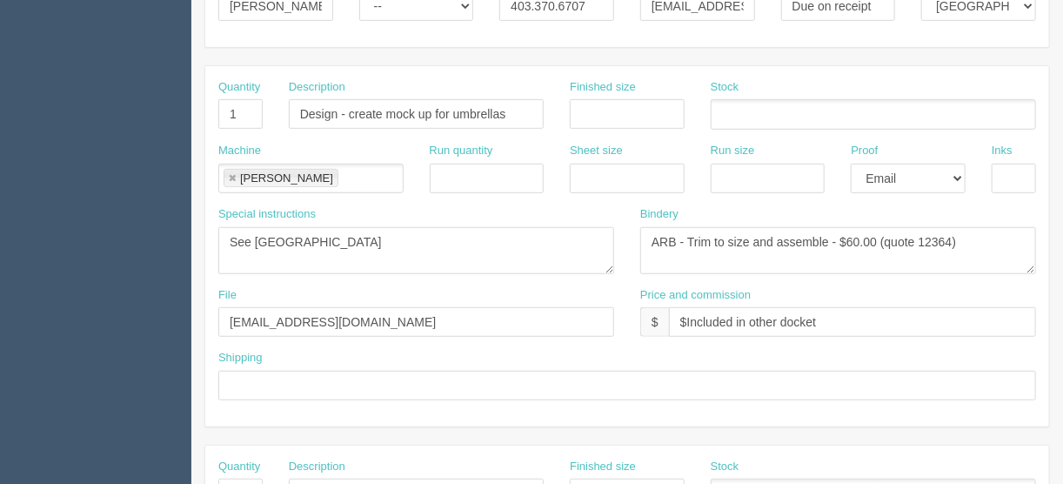
scroll to position [321, 0]
drag, startPoint x: 986, startPoint y: 234, endPoint x: 510, endPoint y: 253, distance: 476.3
click at [514, 243] on div "Special instructions See France Bindery ARB - Trim to size and assemble - $60.0…" at bounding box center [627, 246] width 844 height 81
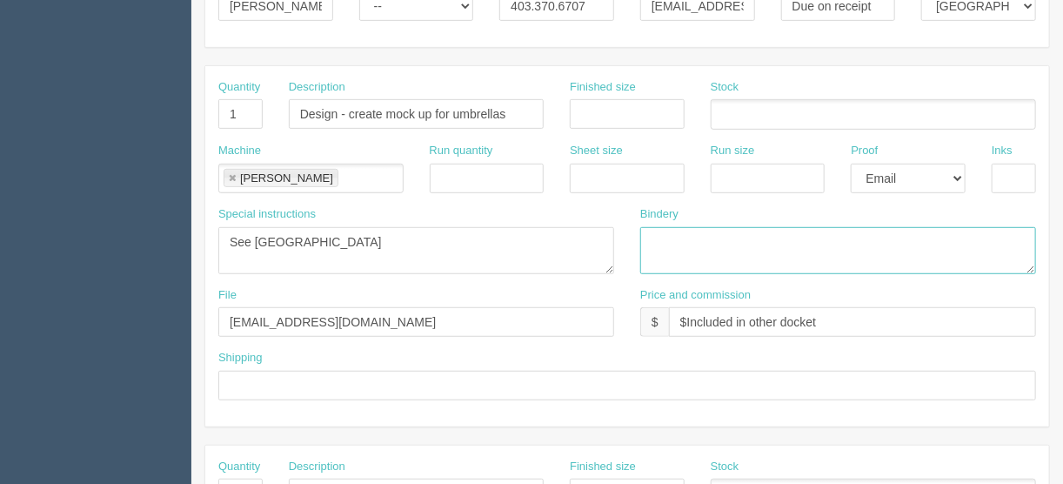
click at [230, 173] on link at bounding box center [232, 178] width 10 height 11
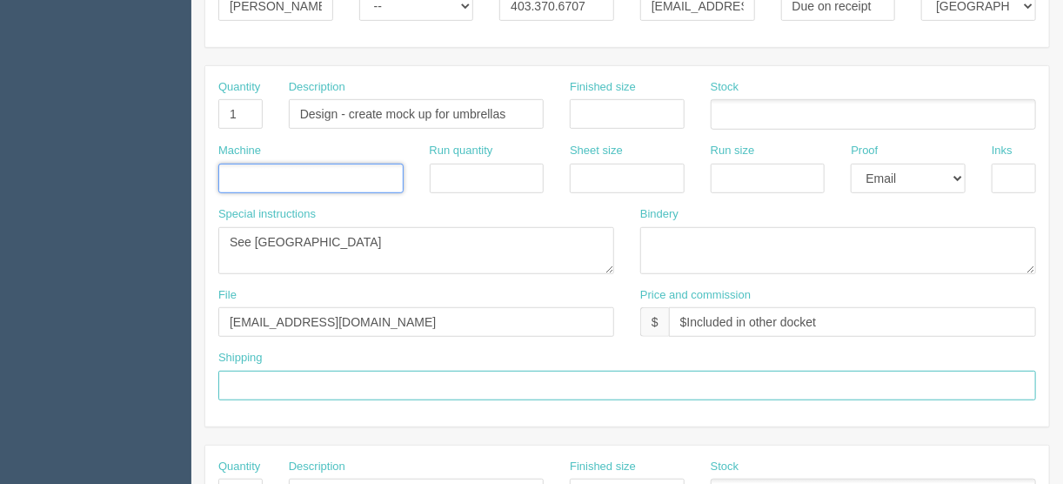
drag, startPoint x: 268, startPoint y: 384, endPoint x: 283, endPoint y: 354, distance: 33.1
click at [269, 381] on input "text" at bounding box center [627, 386] width 818 height 30
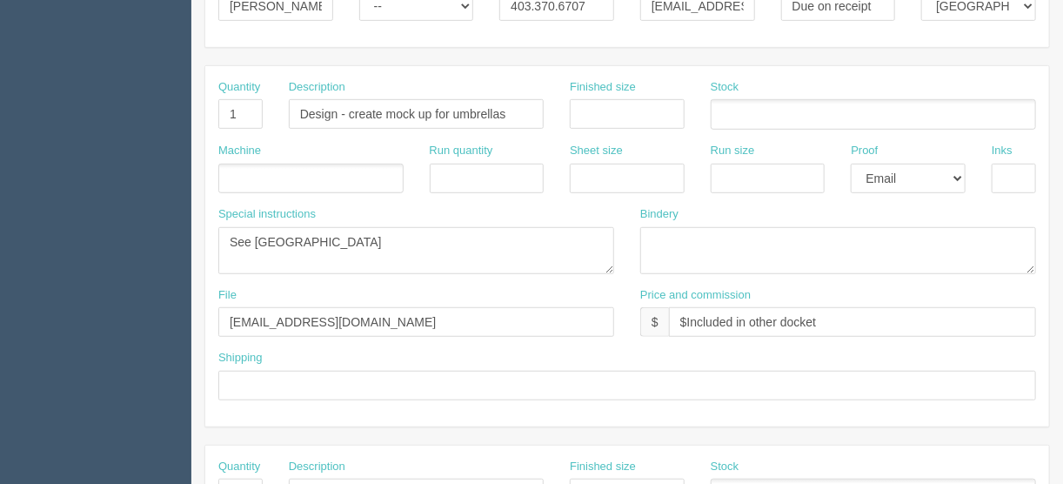
click at [237, 172] on ul at bounding box center [310, 179] width 185 height 30
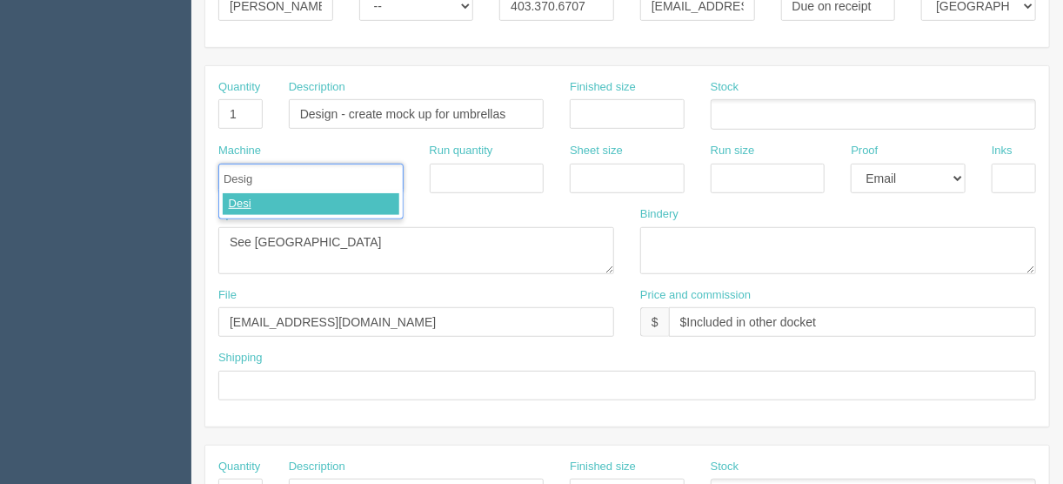
type input "Design"
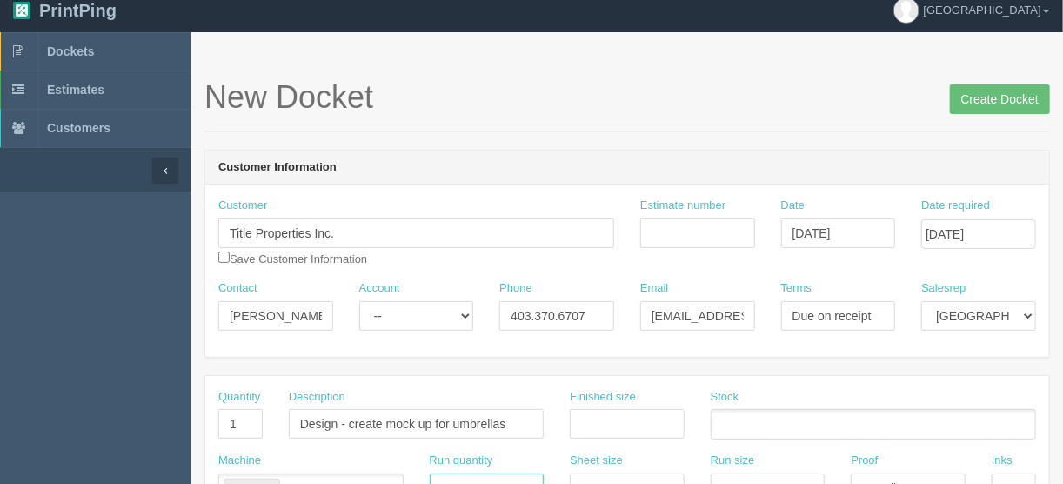
scroll to position [0, 0]
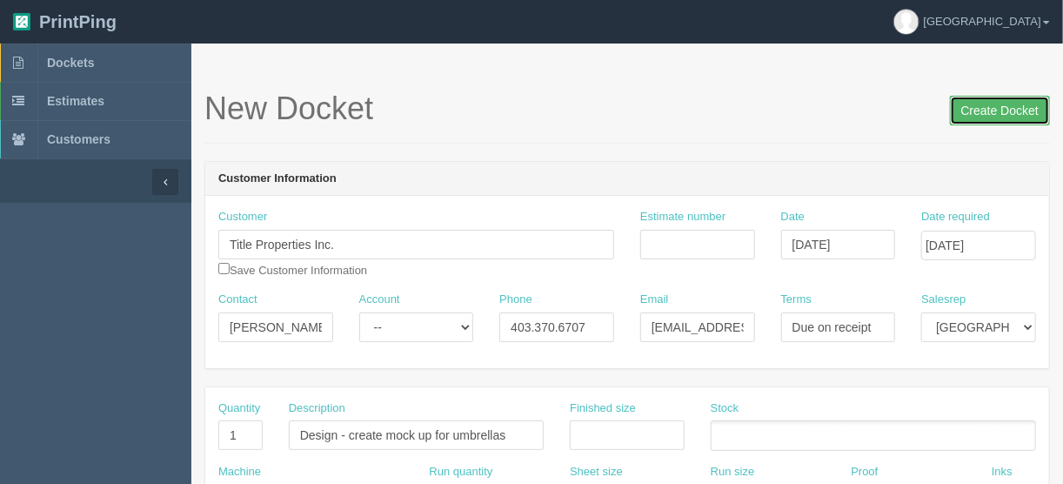
click at [999, 105] on input "Create Docket" at bounding box center [1000, 111] width 100 height 30
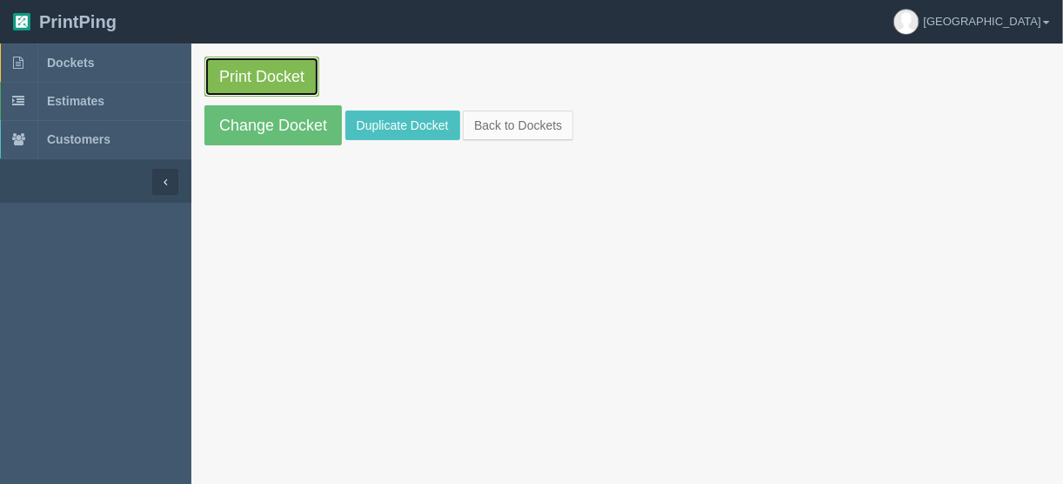
click at [256, 70] on link "Print Docket" at bounding box center [261, 77] width 115 height 40
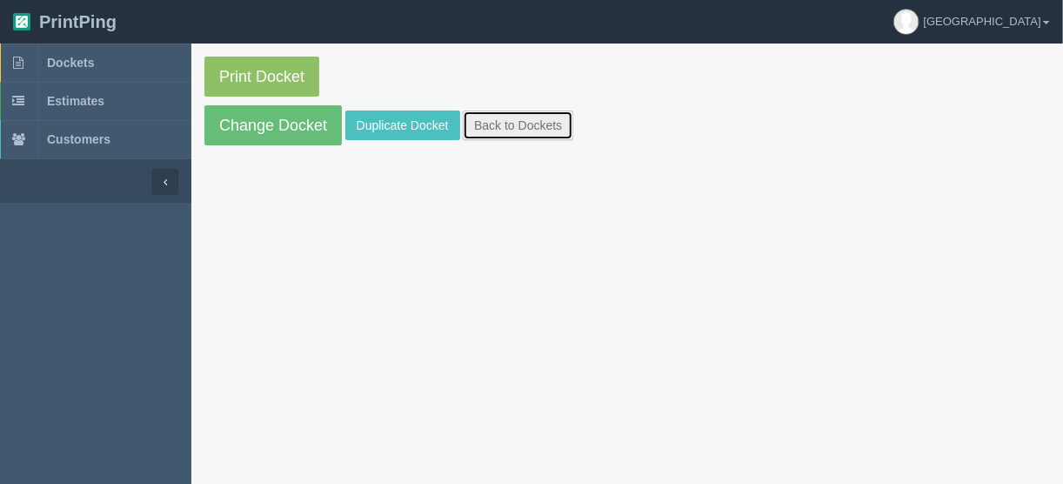
click at [505, 120] on link "Back to Dockets" at bounding box center [518, 125] width 110 height 30
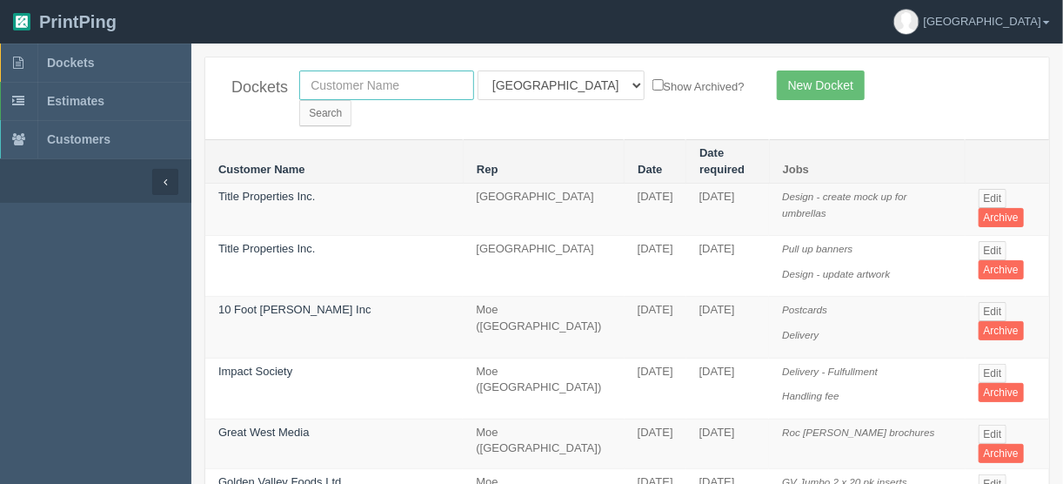
click at [372, 78] on input "text" at bounding box center [386, 85] width 175 height 30
type input "single key"
click at [351, 100] on input "Search" at bounding box center [325, 113] width 52 height 26
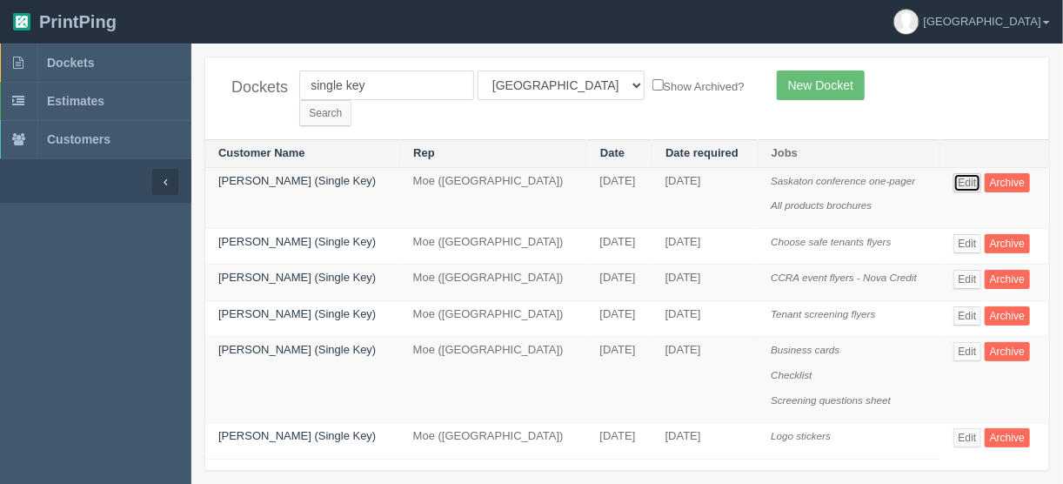
click at [967, 173] on link "Edit" at bounding box center [967, 182] width 29 height 19
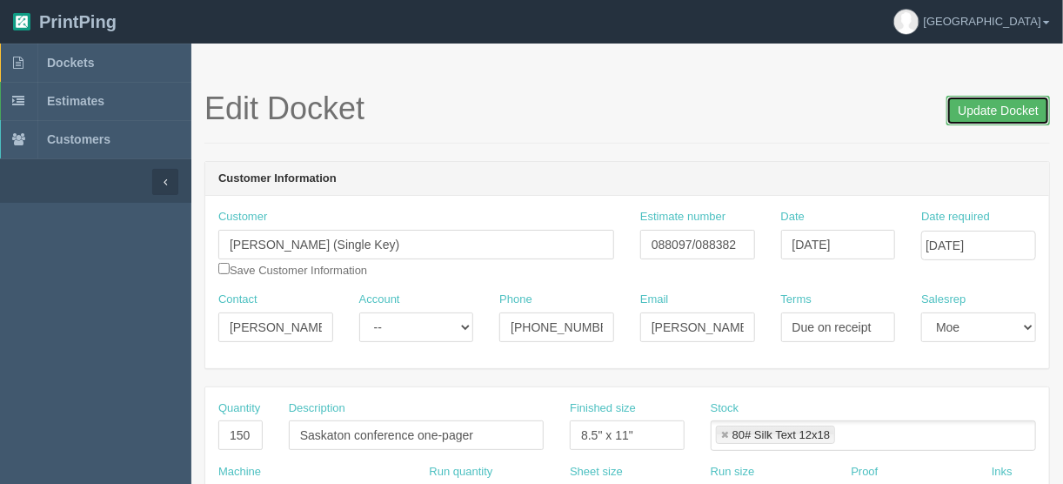
click at [987, 108] on input "Update Docket" at bounding box center [999, 111] width 104 height 30
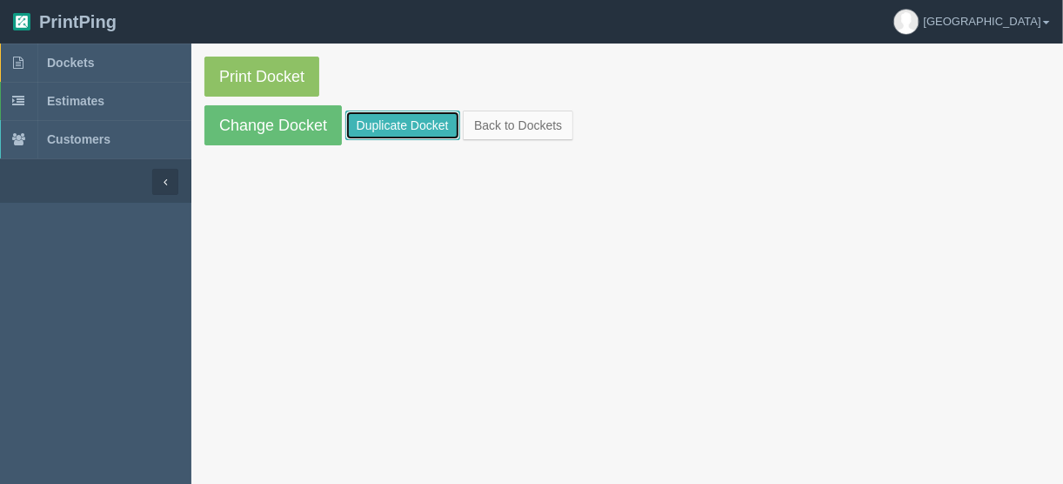
click at [396, 117] on link "Duplicate Docket" at bounding box center [402, 125] width 115 height 30
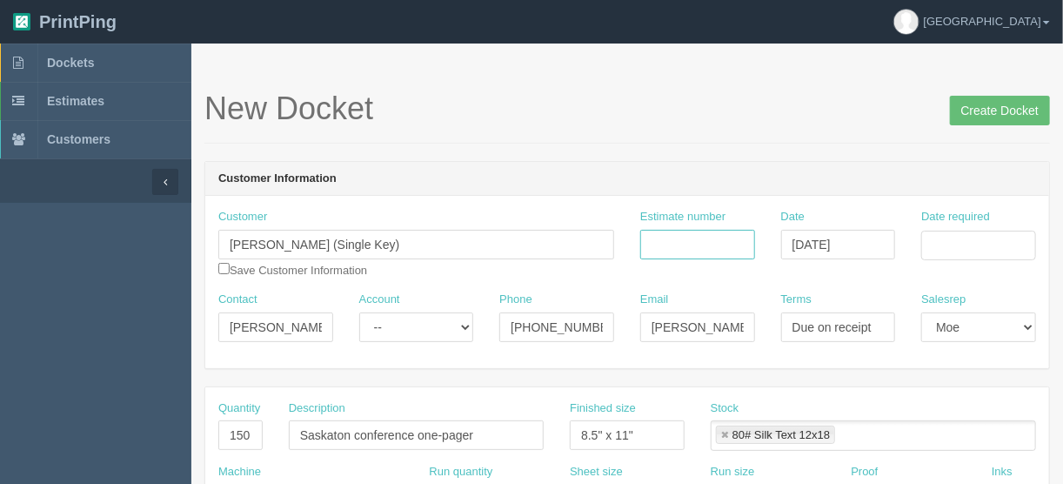
click at [695, 239] on input "Estimate number" at bounding box center [697, 245] width 115 height 30
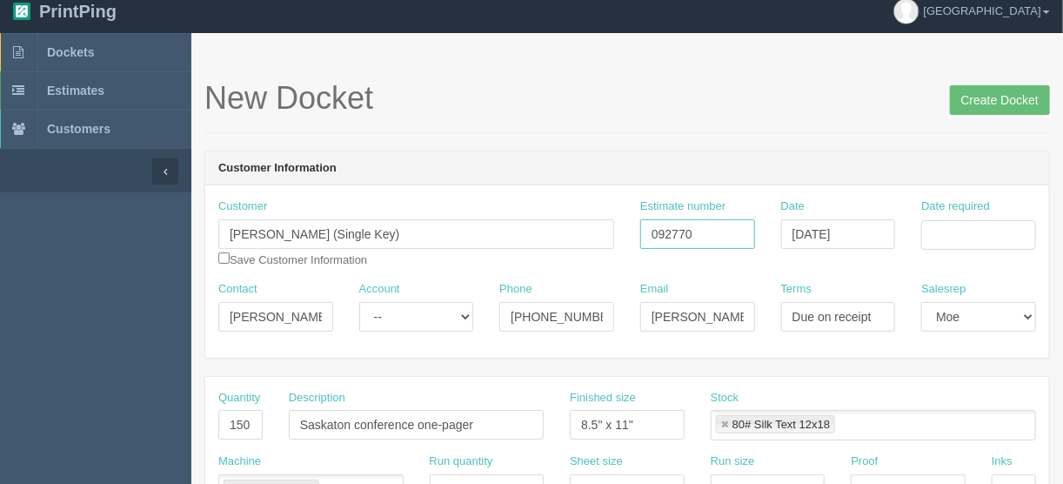
scroll to position [278, 0]
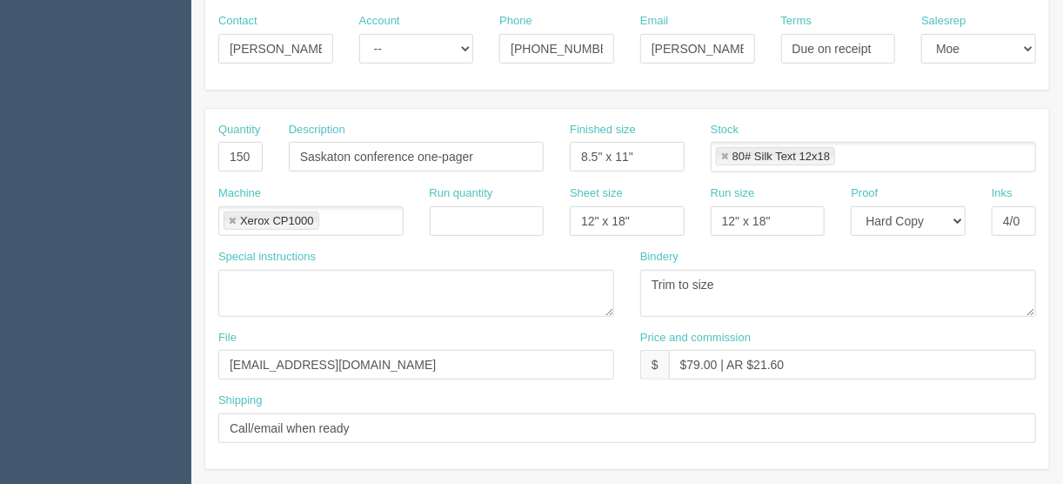
type input "092770"
click at [713, 362] on input "$79.00 | AR $21.60" at bounding box center [852, 365] width 367 height 30
drag, startPoint x: 717, startPoint y: 360, endPoint x: 688, endPoint y: 361, distance: 28.7
click at [688, 361] on input "$79.00 | AR $21.60" at bounding box center [852, 365] width 367 height 30
type input "$333.60 | AR $21.60"
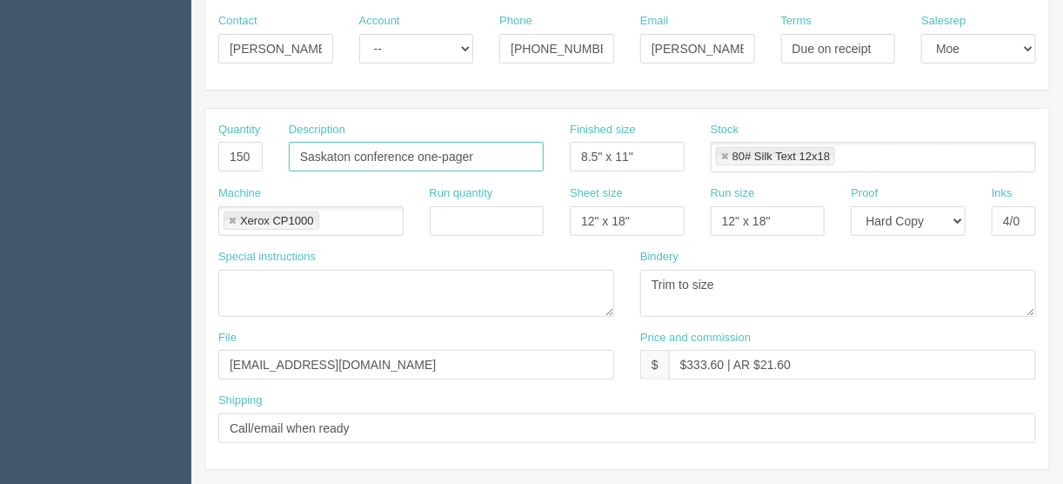
drag, startPoint x: 487, startPoint y: 154, endPoint x: 183, endPoint y: 178, distance: 305.5
type input "PM brochures"
drag, startPoint x: 225, startPoint y: 153, endPoint x: 315, endPoint y: 126, distance: 93.6
click at [283, 144] on div "Quantity 150 Description PM brochures Finished size 8.5" x 11" Stock 80# Silk T…" at bounding box center [627, 154] width 844 height 64
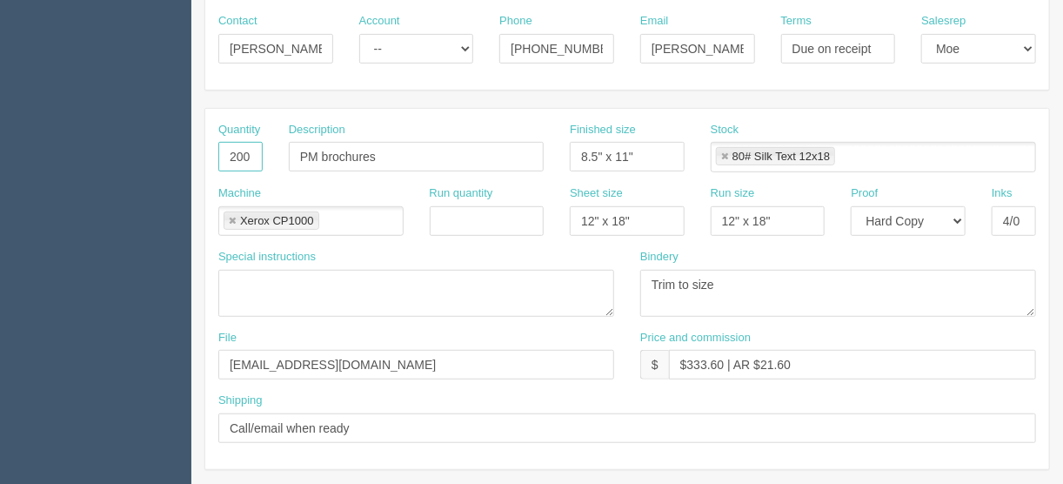
scroll to position [487, 0]
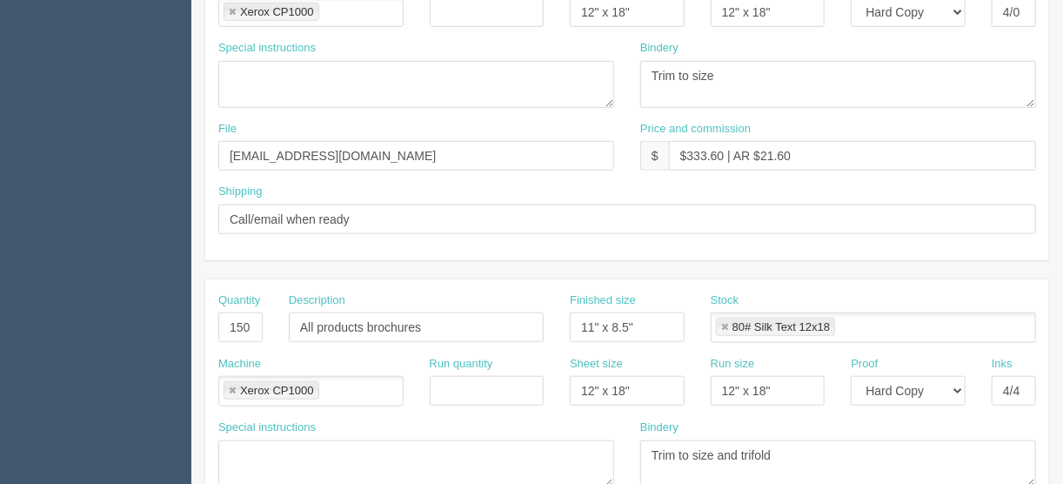
type input "200"
drag, startPoint x: 321, startPoint y: 321, endPoint x: 227, endPoint y: 293, distance: 98.0
click at [230, 318] on div "Quantity 150 Description All products brochures Finished size 11" x 8.5" Stock …" at bounding box center [627, 324] width 844 height 64
type input "Product updates brochures"
drag, startPoint x: 230, startPoint y: 321, endPoint x: 296, endPoint y: 324, distance: 66.2
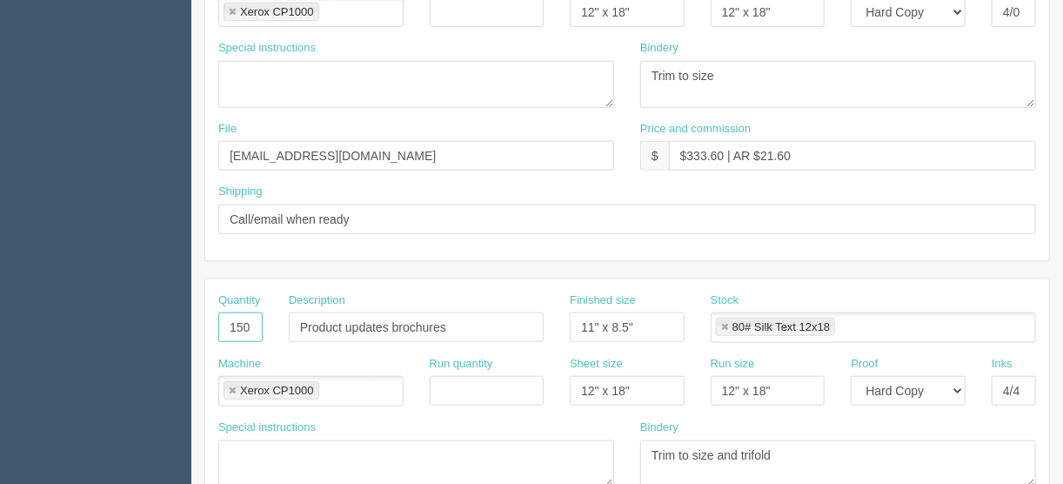
click at [297, 318] on div "Quantity 150 Description Product updates brochures Finished size 11" x 8.5" Sto…" at bounding box center [627, 324] width 844 height 64
type input "200"
drag, startPoint x: 1020, startPoint y: 385, endPoint x: 907, endPoint y: 418, distance: 118.1
click at [1020, 385] on input "4/4" at bounding box center [1014, 391] width 44 height 30
type input "4/0"
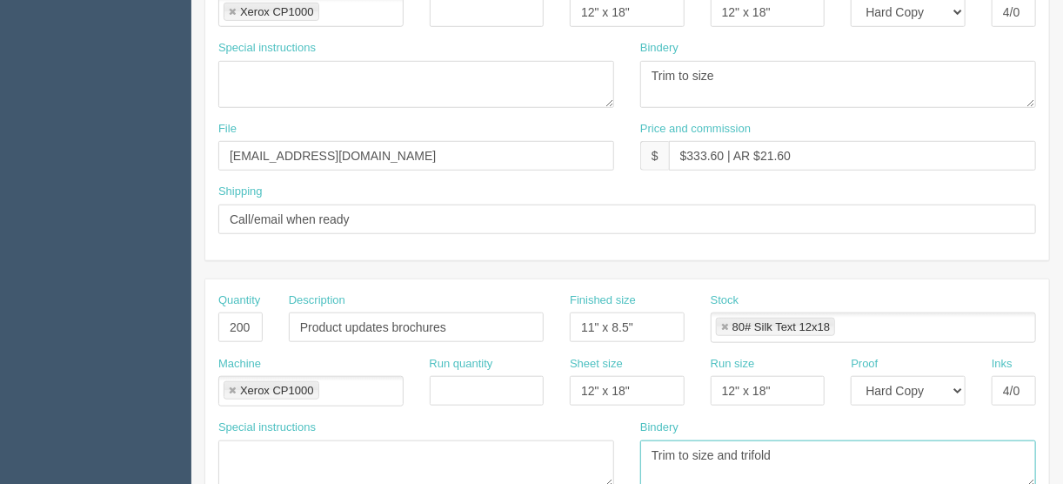
drag, startPoint x: 796, startPoint y: 437, endPoint x: 596, endPoint y: 467, distance: 202.4
click at [597, 467] on div "Special instructions Bindery Trim to size and trifold" at bounding box center [627, 459] width 844 height 81
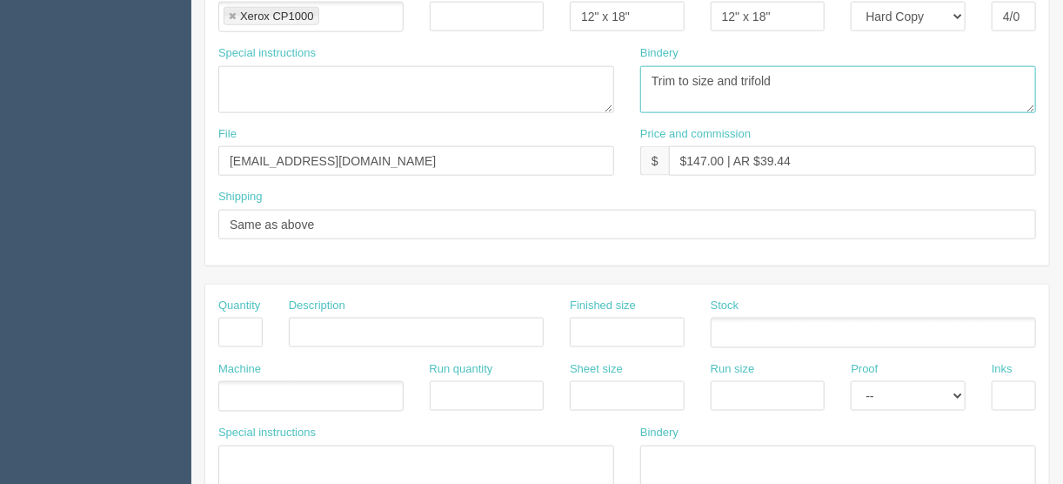
scroll to position [974, 0]
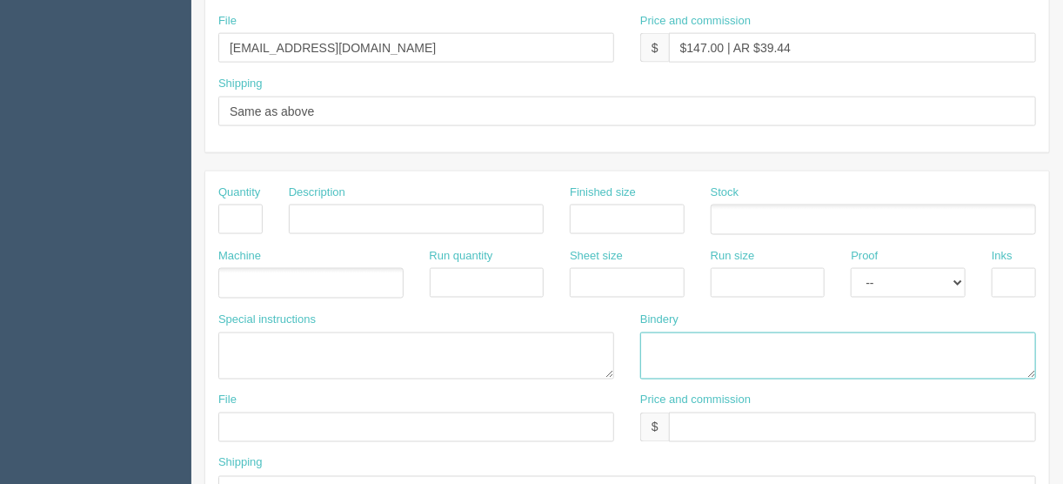
click at [674, 338] on textarea at bounding box center [838, 355] width 396 height 47
paste textarea "Trim to size and trifold"
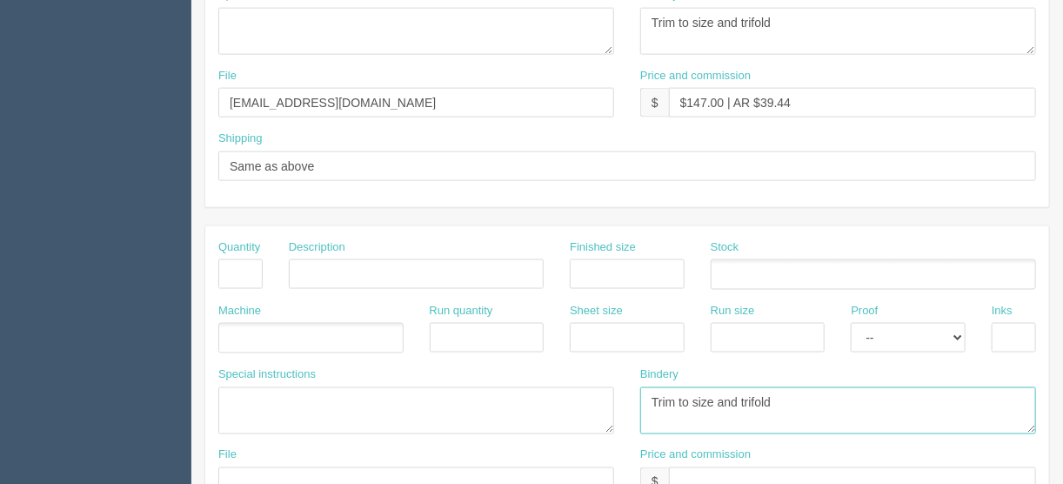
scroll to position [835, 0]
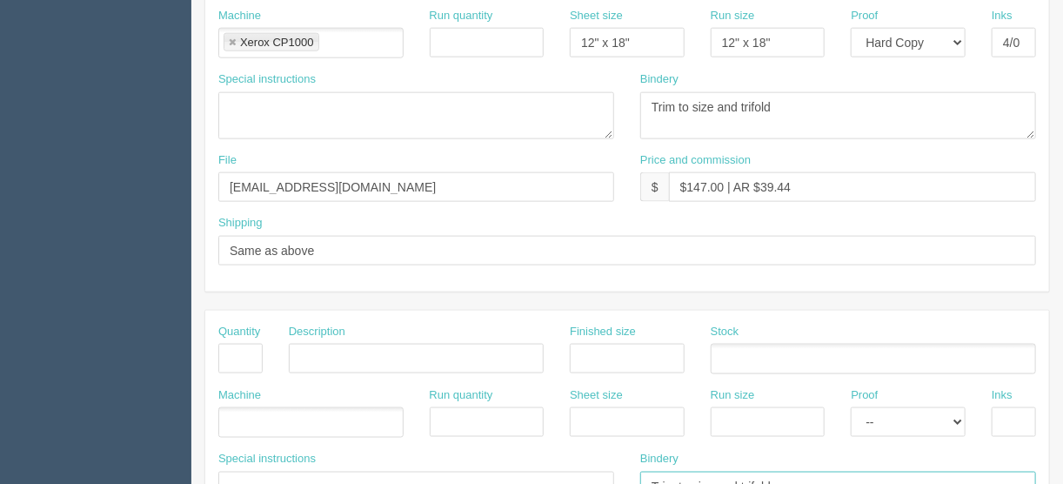
type textarea "Trim to size and trifold"
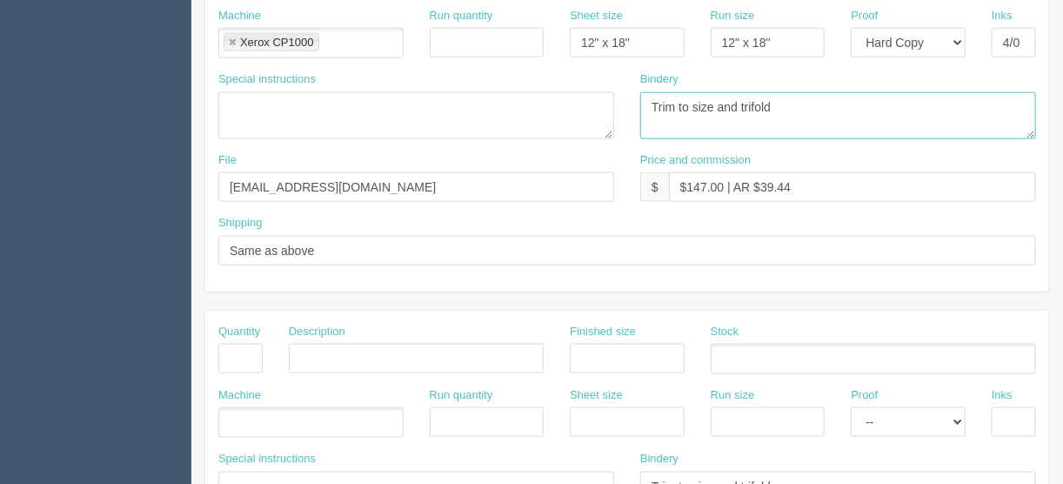
drag, startPoint x: 783, startPoint y: 100, endPoint x: 716, endPoint y: 104, distance: 67.1
click at [716, 104] on textarea "Trim to size and trifold" at bounding box center [838, 115] width 396 height 47
type textarea "Trim to size"
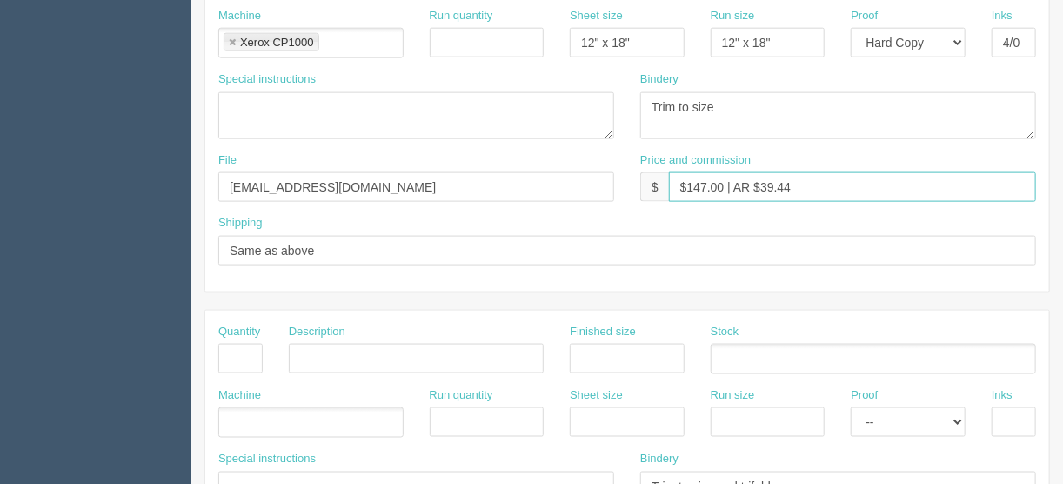
drag, startPoint x: 811, startPoint y: 181, endPoint x: 684, endPoint y: 177, distance: 127.1
click at [684, 177] on input "$147.00 | AR $39.44" at bounding box center [852, 187] width 367 height 30
type input "$Included above"
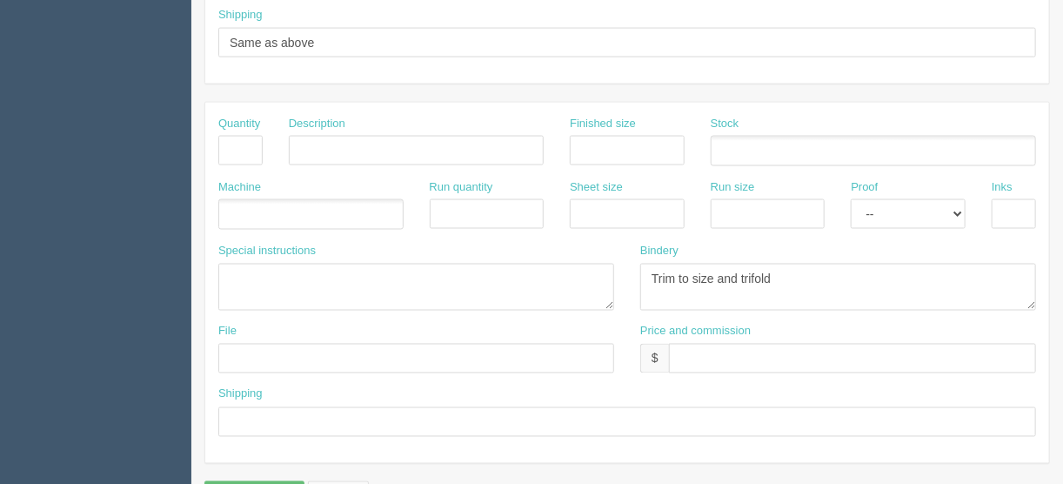
scroll to position [1044, 0]
click at [688, 343] on input "text" at bounding box center [852, 358] width 367 height 30
type input "$Included above"
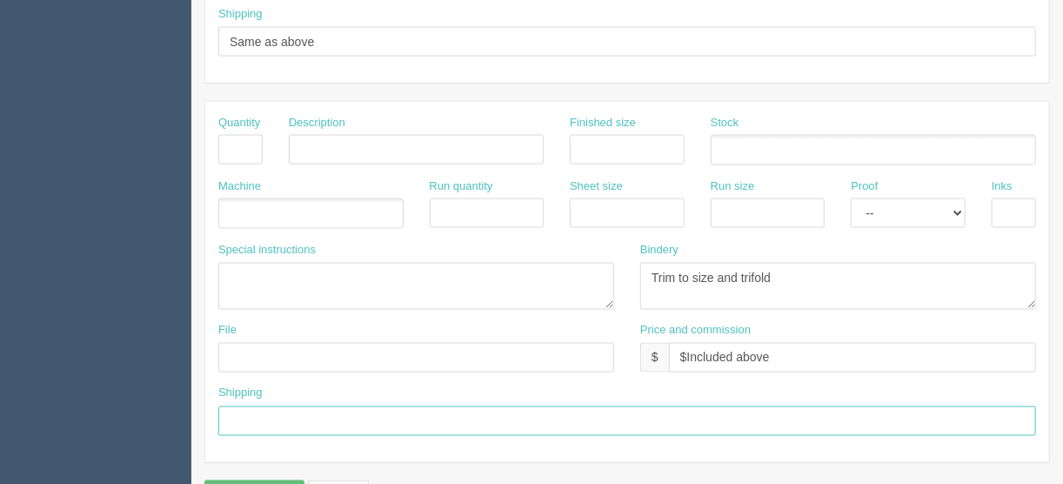
drag, startPoint x: 237, startPoint y: 412, endPoint x: 244, endPoint y: 405, distance: 10.5
click at [237, 412] on input "text" at bounding box center [627, 421] width 818 height 30
type input "Same as above"
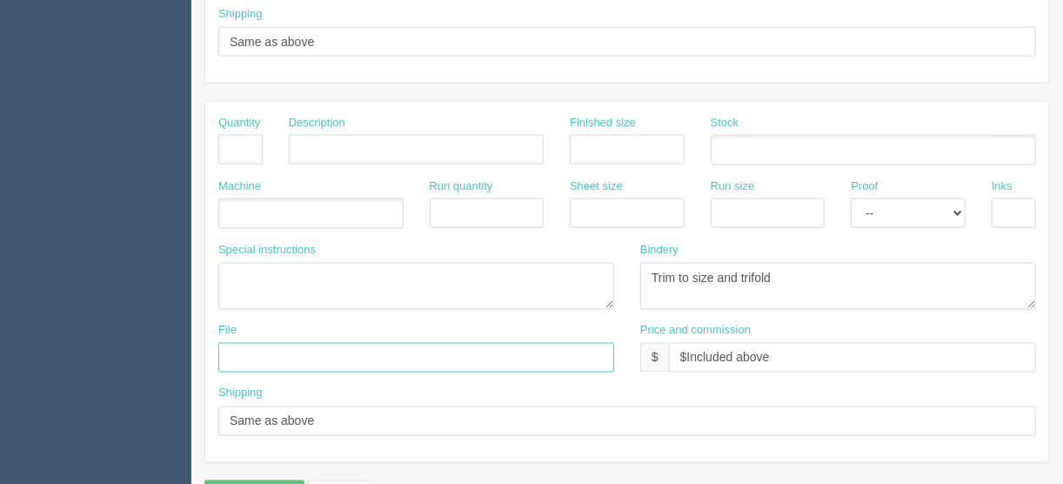
click at [252, 353] on input "text" at bounding box center [416, 358] width 396 height 30
type input "files@allrush.ca"
click at [238, 206] on ul at bounding box center [310, 213] width 185 height 30
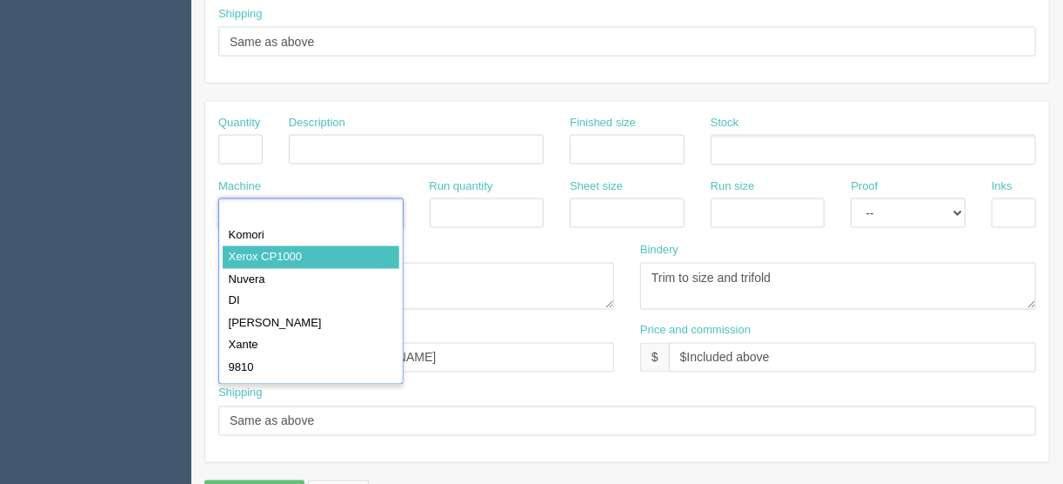
type input "Xerox CP1000"
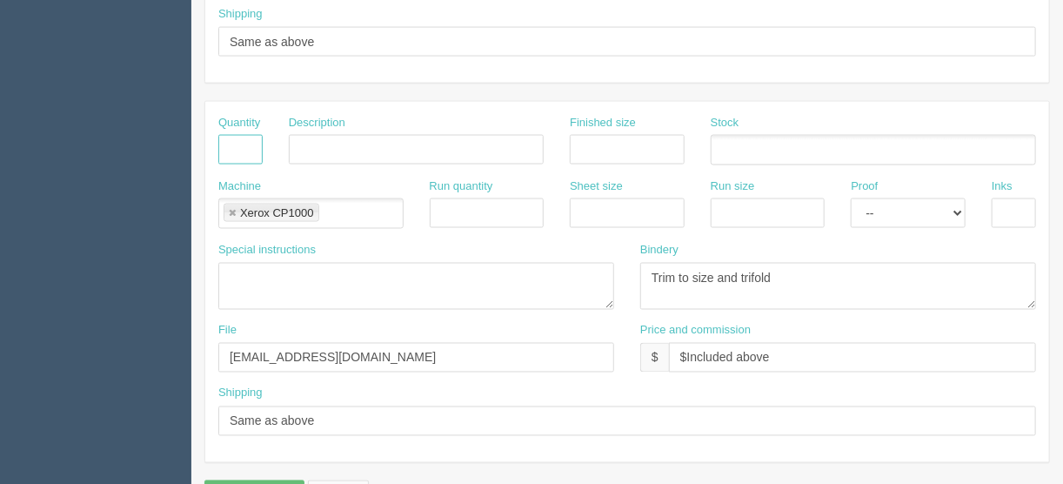
click at [244, 135] on input "text" at bounding box center [240, 150] width 44 height 30
type input "200"
type input "Tri-folded brochures"
click at [580, 136] on input "text" at bounding box center [627, 150] width 115 height 30
drag, startPoint x: 647, startPoint y: 137, endPoint x: 497, endPoint y: 146, distance: 150.8
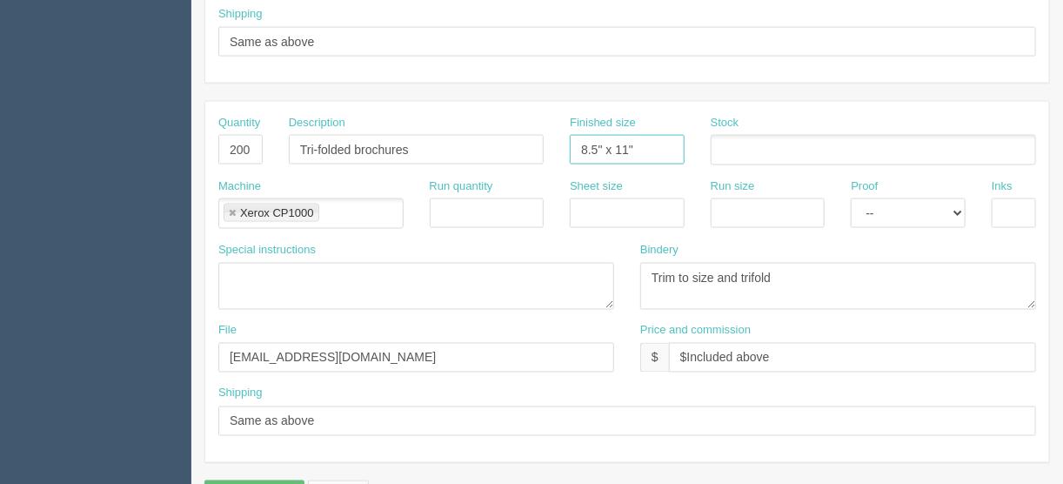
click at [519, 148] on div "Quantity 200 Description Tri-folded brochures Finished size 8.5" x 11" Stock" at bounding box center [627, 147] width 844 height 64
type input "11" x 8.5""
click at [597, 204] on input "text" at bounding box center [627, 213] width 115 height 30
type input "12" x 18""
click at [737, 198] on input "text" at bounding box center [768, 213] width 115 height 30
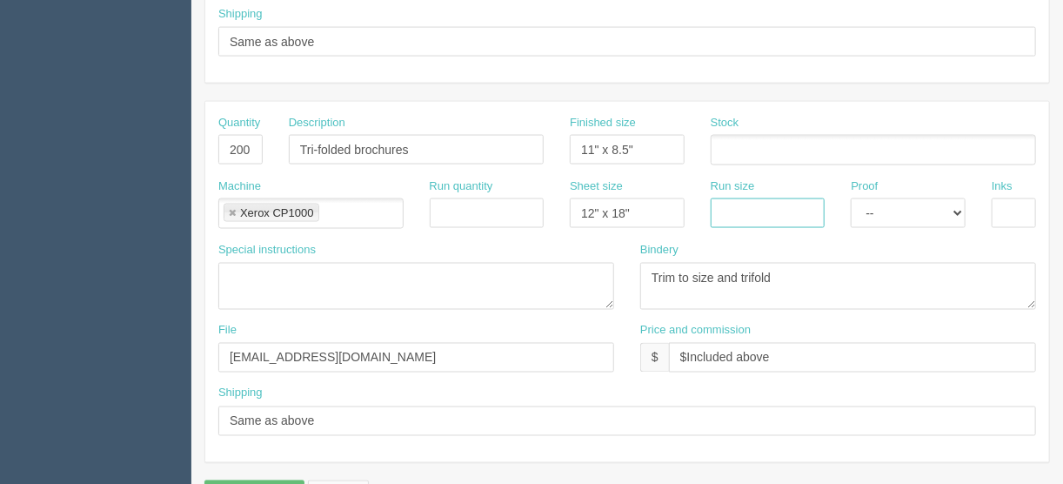
type input "12" x 18""
drag, startPoint x: 876, startPoint y: 197, endPoint x: 890, endPoint y: 205, distance: 16.0
click at [880, 198] on select "-- Email Hard Copy" at bounding box center [908, 213] width 115 height 30
select select "Hard Copy"
click at [851, 198] on select "-- Email Hard Copy" at bounding box center [908, 213] width 115 height 30
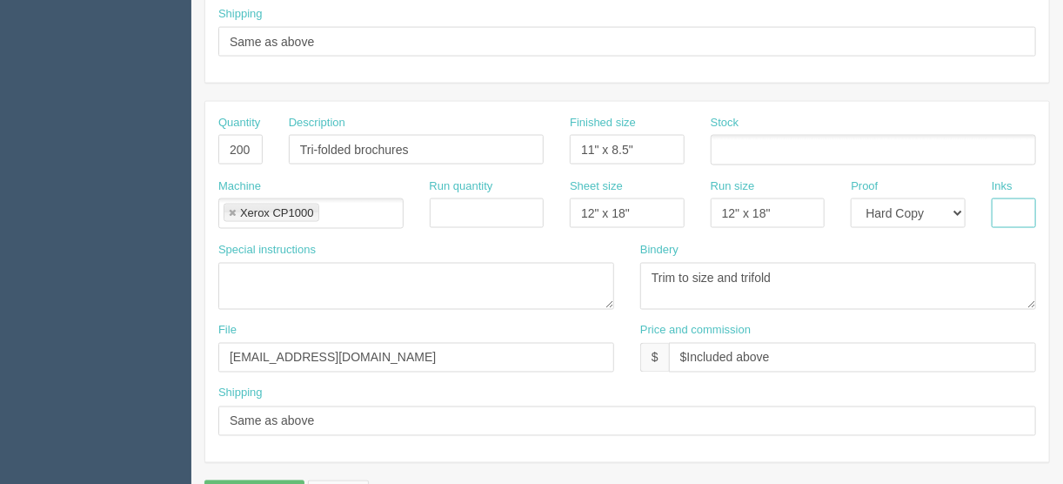
click at [1004, 207] on input "text" at bounding box center [1014, 213] width 44 height 30
type input "4/4"
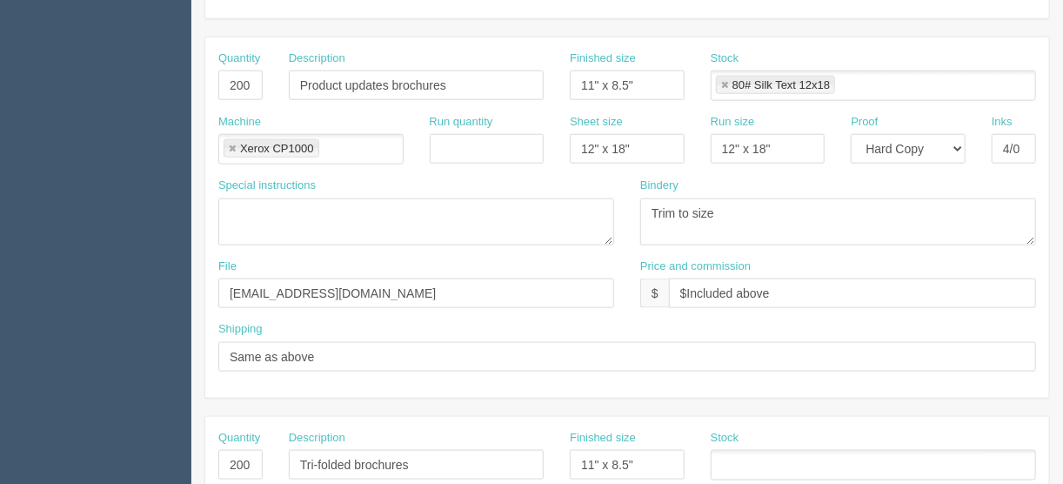
scroll to position [696, 0]
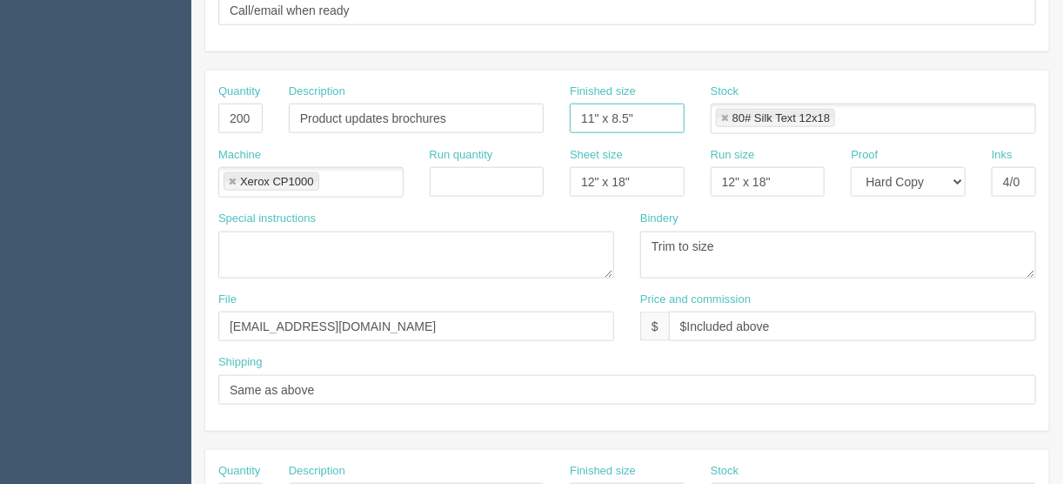
drag, startPoint x: 652, startPoint y: 109, endPoint x: 476, endPoint y: 117, distance: 175.9
click at [476, 117] on div "Quantity 200 Description Product updates brochures Finished size 11" x 8.5" Sto…" at bounding box center [627, 116] width 844 height 64
type input "8.5" x 11""
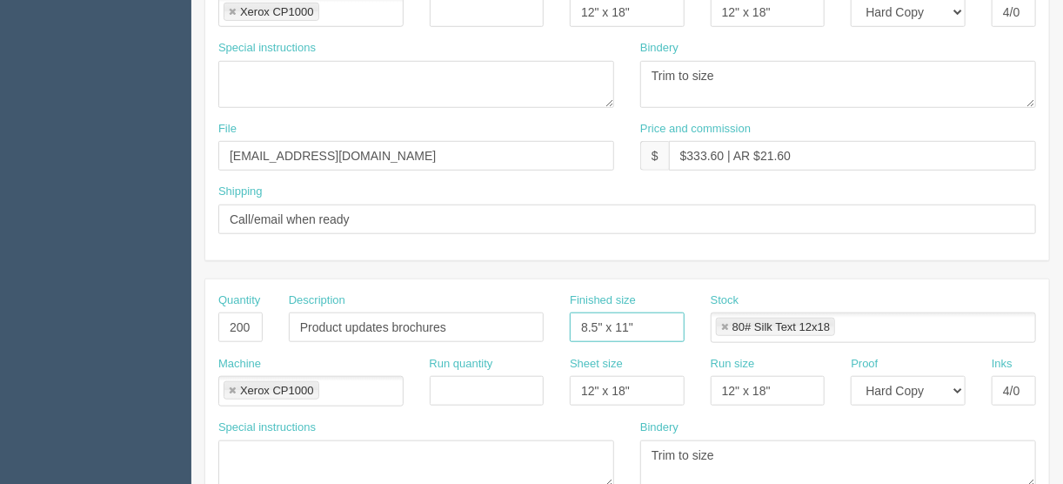
scroll to position [557, 0]
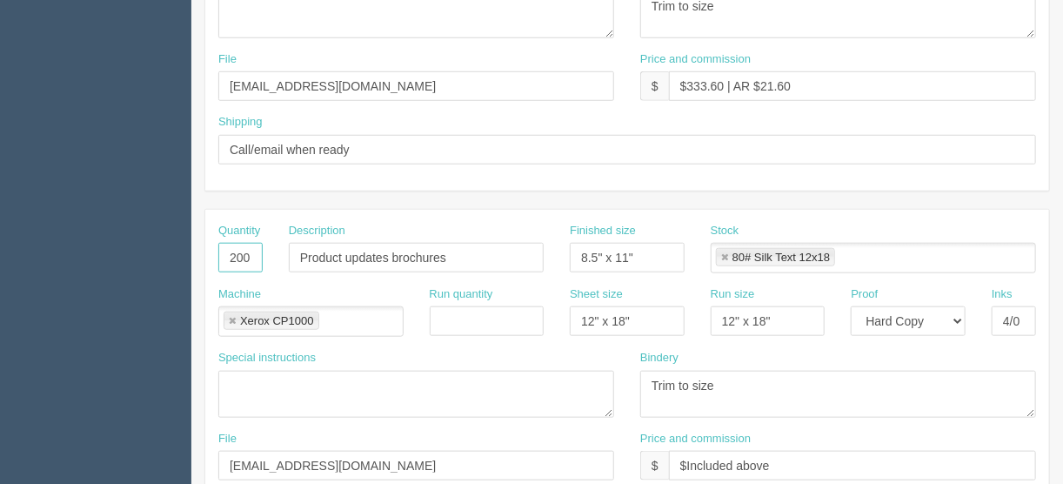
click at [232, 251] on input "200" at bounding box center [240, 258] width 44 height 30
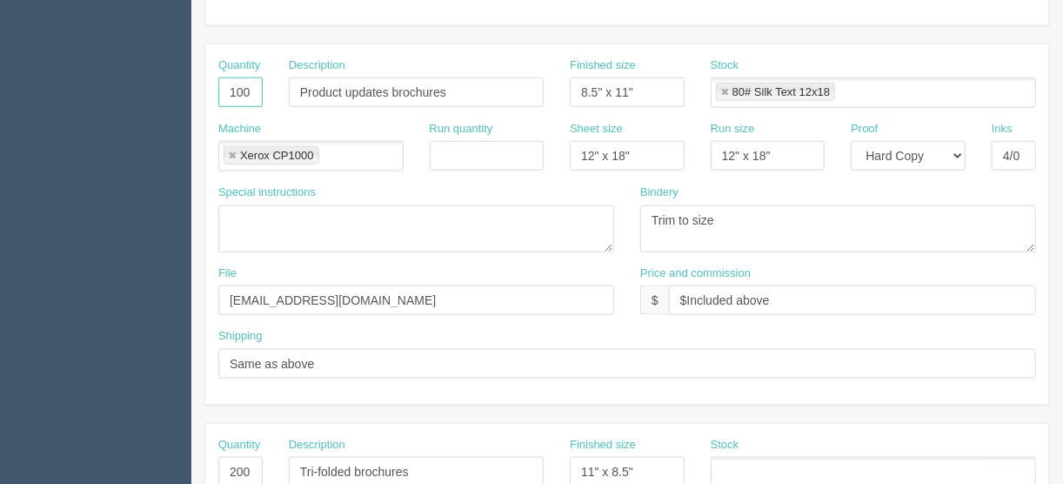
scroll to position [835, 0]
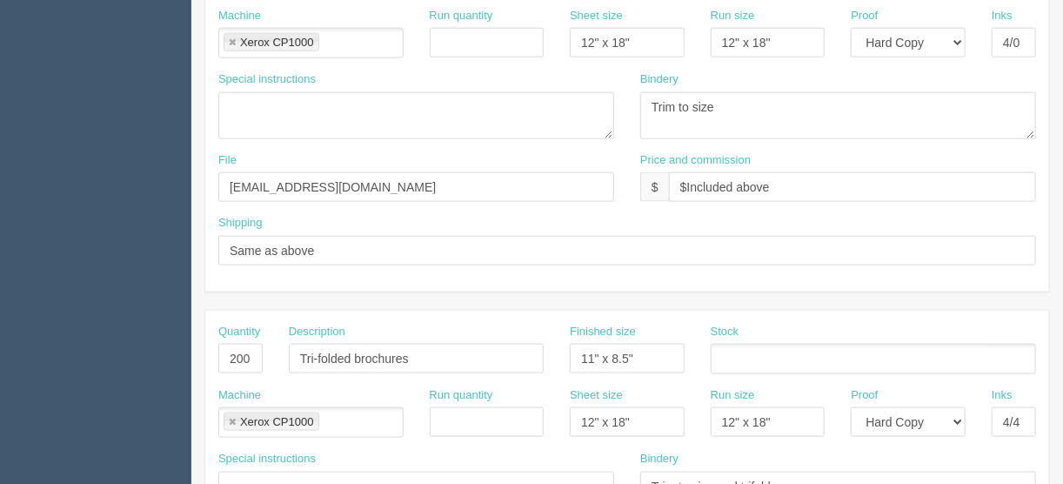
type input "100"
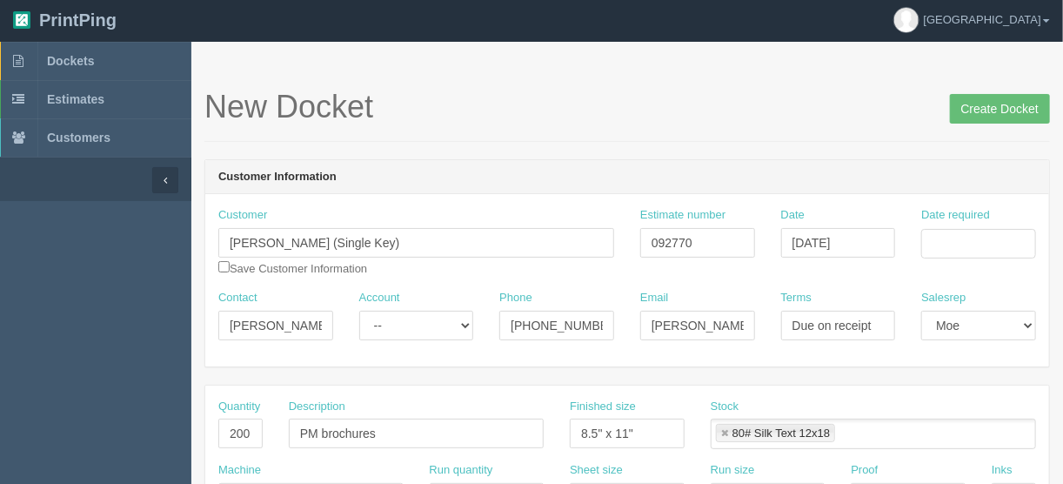
scroll to position [0, 0]
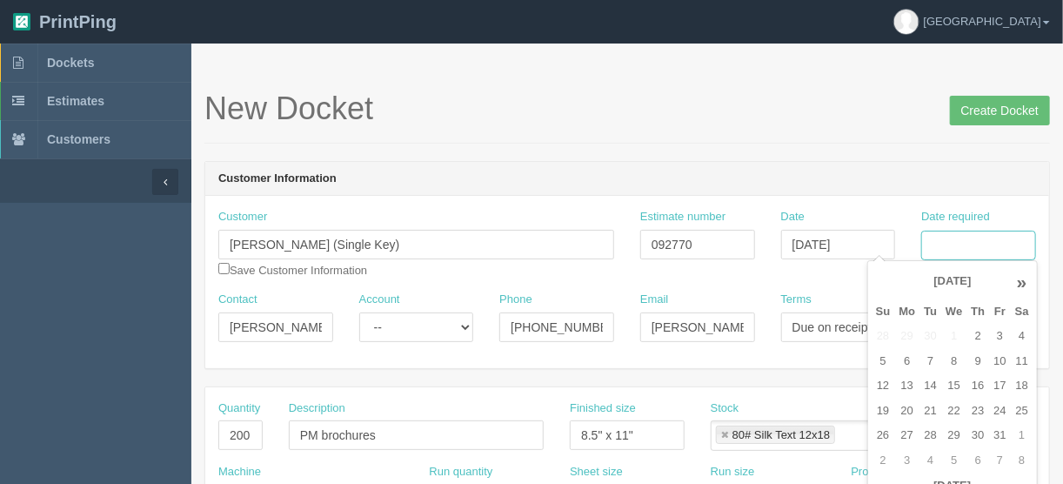
click at [944, 245] on input "Date required" at bounding box center [978, 246] width 115 height 30
click at [926, 358] on td "7" at bounding box center [931, 361] width 22 height 25
type input "October 7, 2025"
click at [793, 135] on div "New Docket Create Docket" at bounding box center [627, 117] width 846 height 52
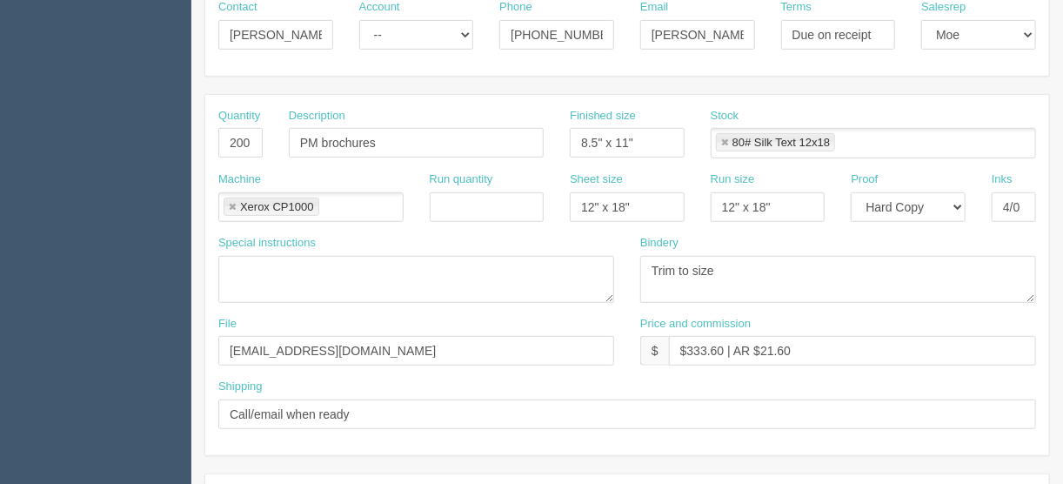
scroll to position [418, 0]
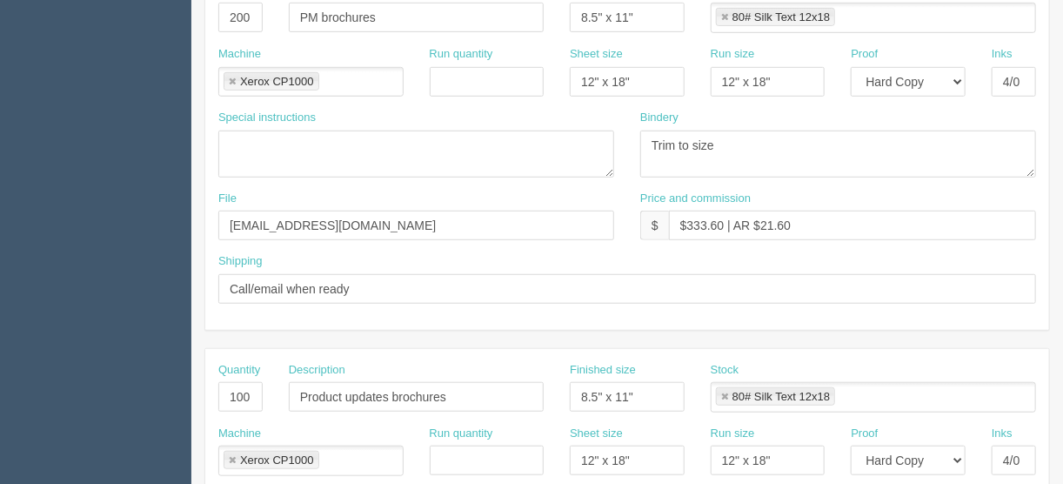
drag, startPoint x: 722, startPoint y: 391, endPoint x: 732, endPoint y: 391, distance: 9.6
click at [722, 391] on link at bounding box center [724, 396] width 10 height 11
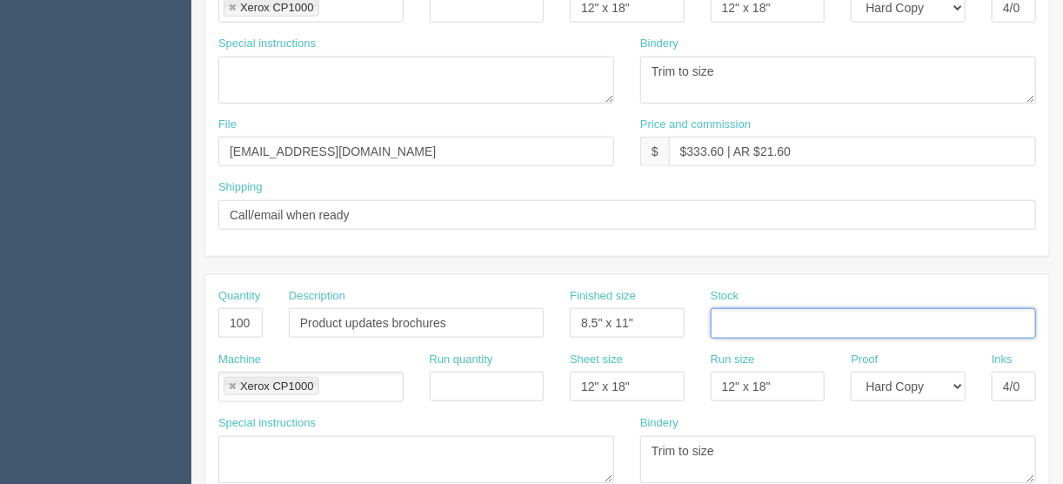
scroll to position [348, 0]
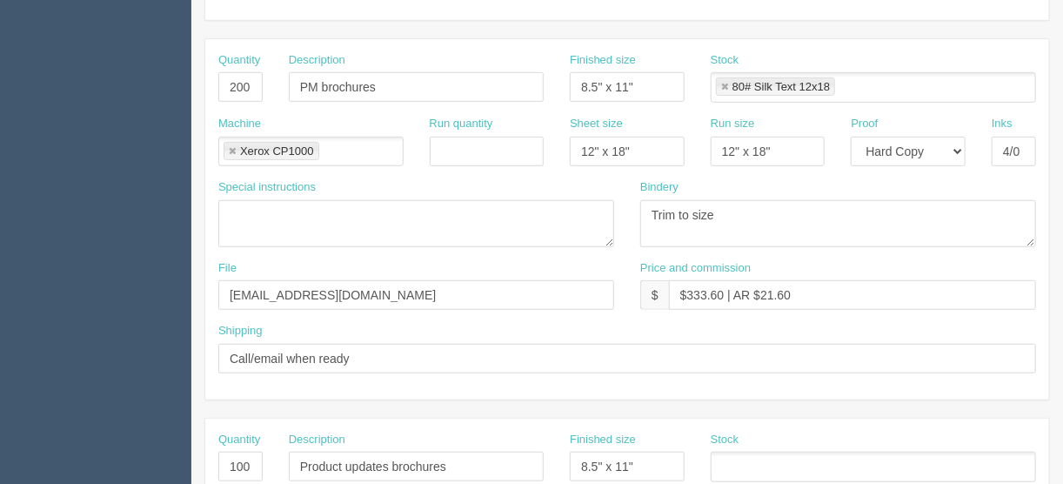
click at [722, 82] on link at bounding box center [724, 87] width 10 height 11
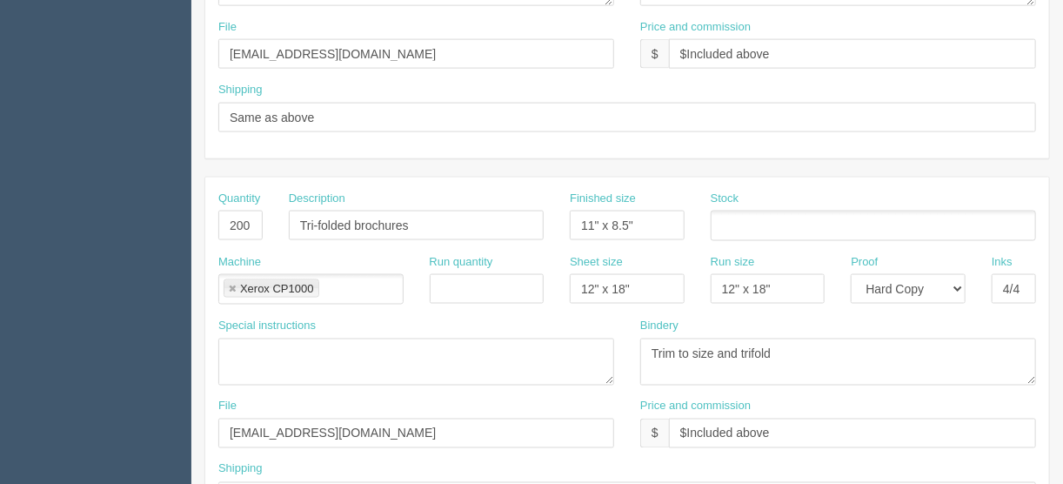
scroll to position [1044, 0]
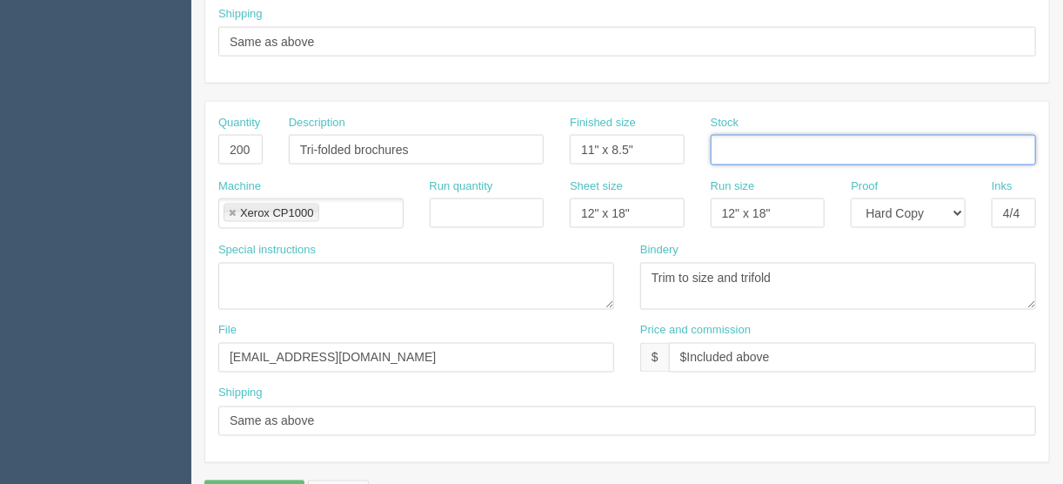
click at [726, 143] on input "text" at bounding box center [720, 150] width 17 height 25
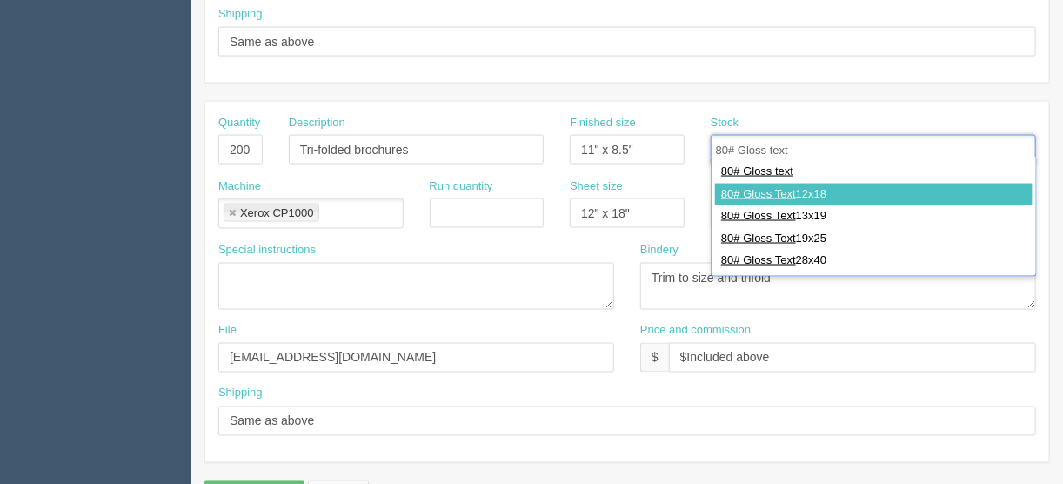
type input "80# Gloss text"
type input "80# Gloss Text 12x18"
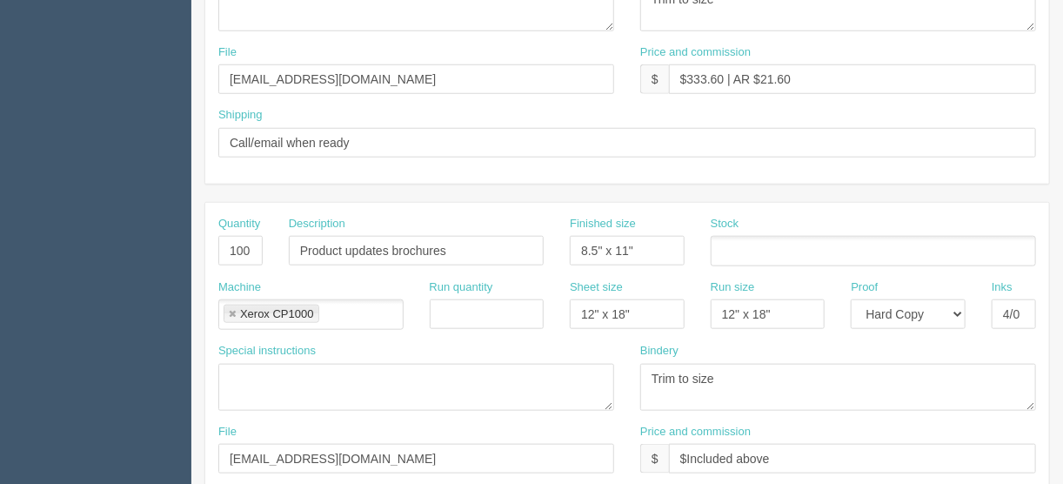
scroll to position [557, 0]
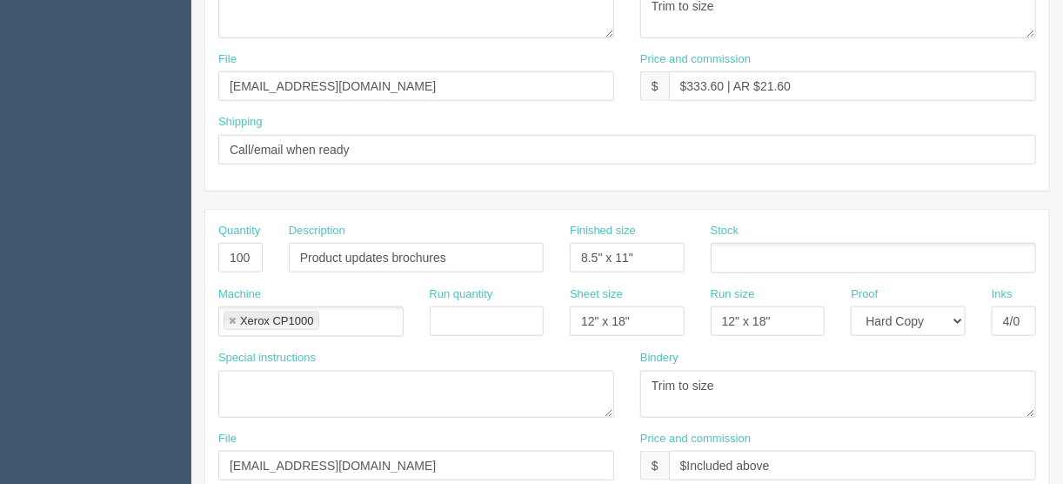
click at [749, 251] on ul at bounding box center [873, 258] width 325 height 30
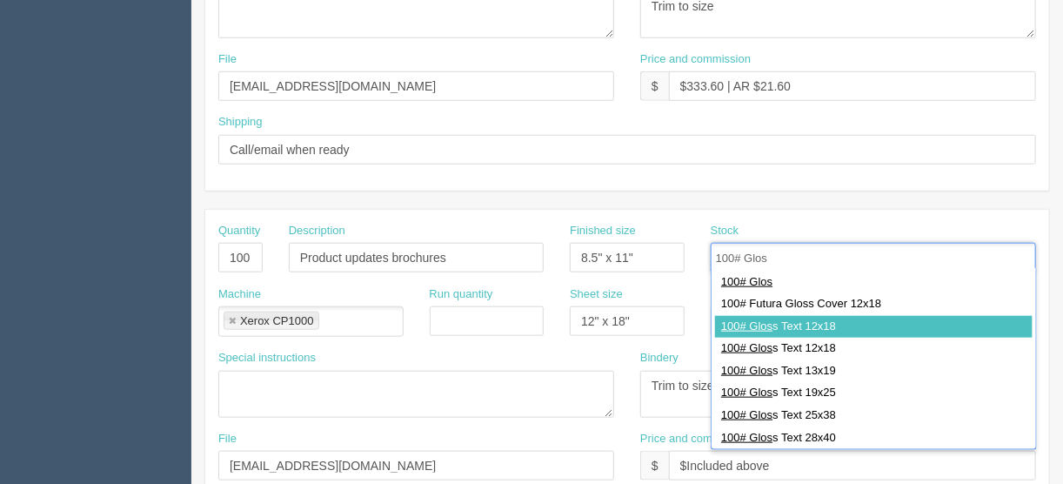
type input "100# Glos"
type input "100# Gloss Text 12x18"
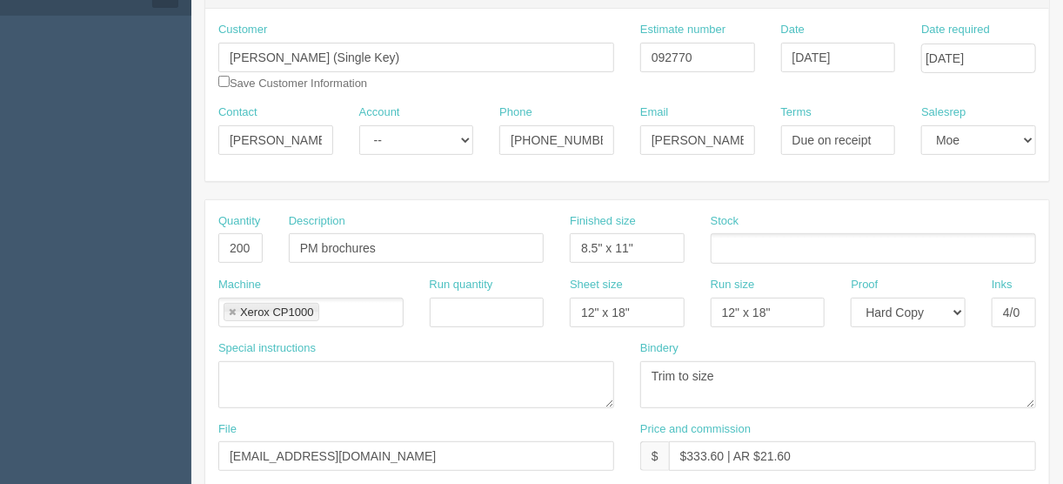
scroll to position [139, 0]
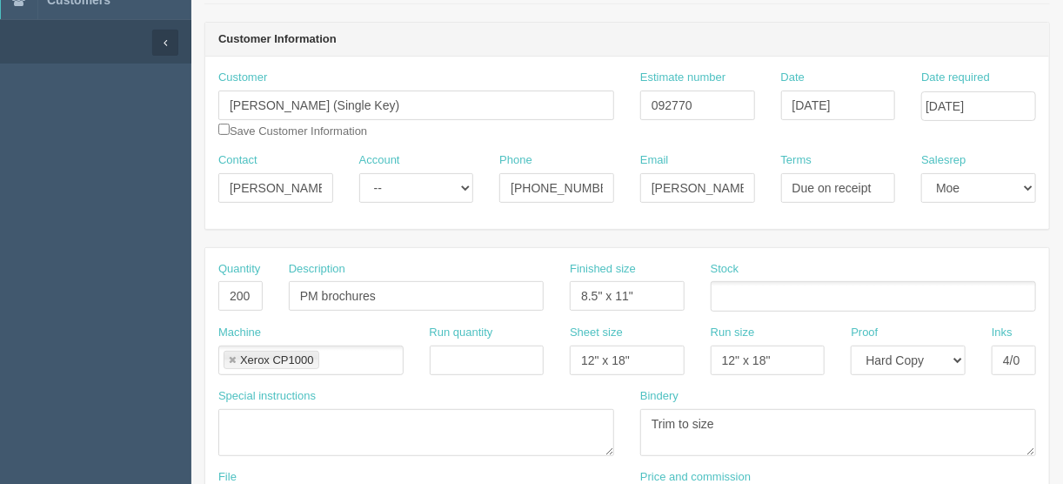
click at [742, 296] on ul at bounding box center [873, 296] width 325 height 30
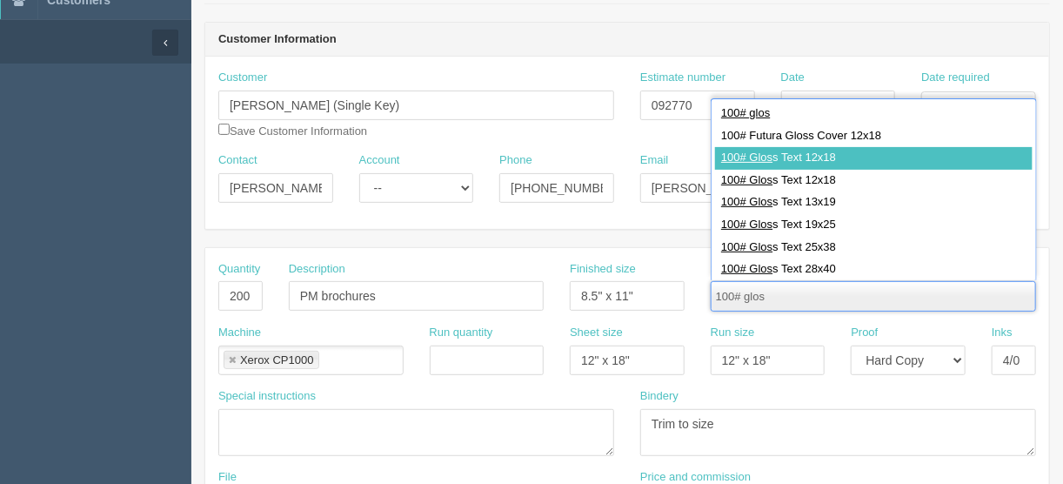
type input "100# glos"
type input "100# Gloss Text 12x18"
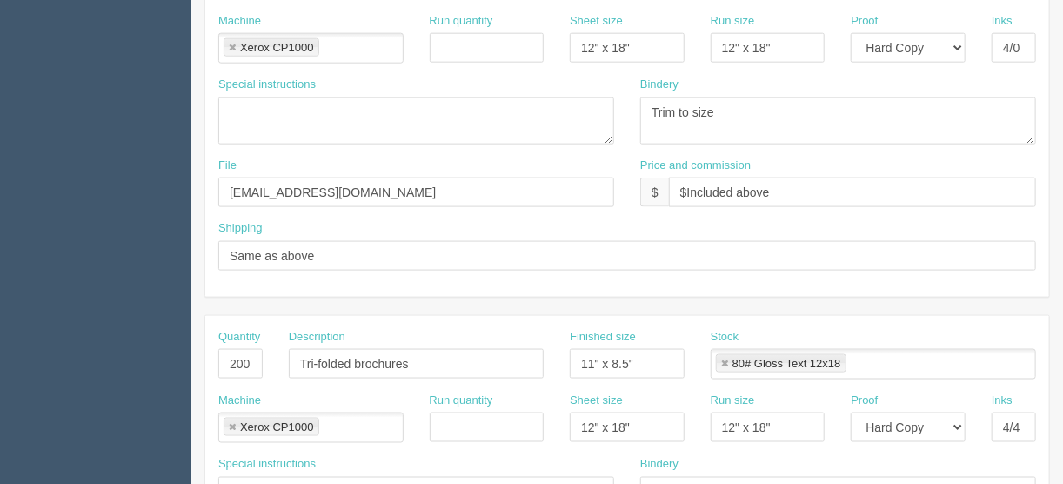
scroll to position [599, 0]
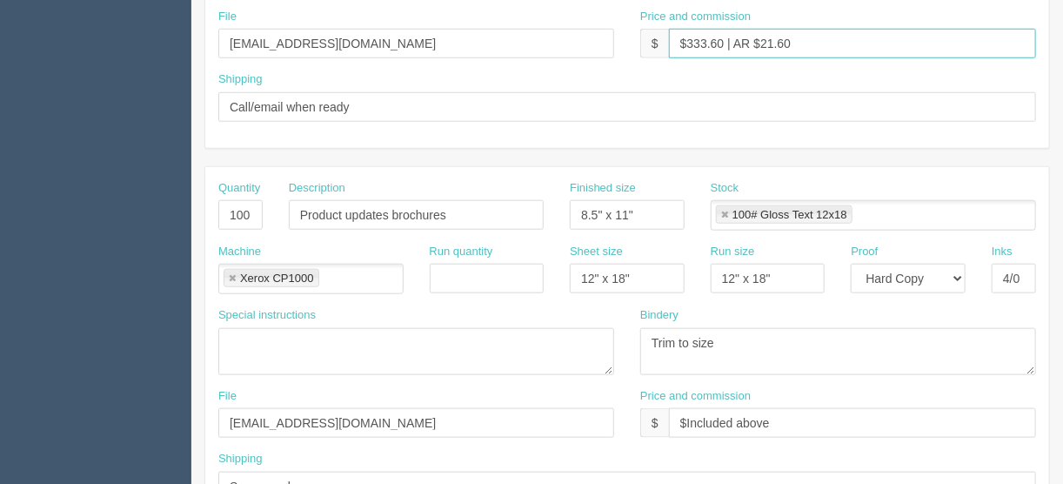
drag, startPoint x: 808, startPoint y: 38, endPoint x: 762, endPoint y: 37, distance: 46.1
click at [762, 37] on input "$333.60 | AR $21.60" at bounding box center [852, 44] width 367 height 30
type input "$333.60 | AR $111.20"
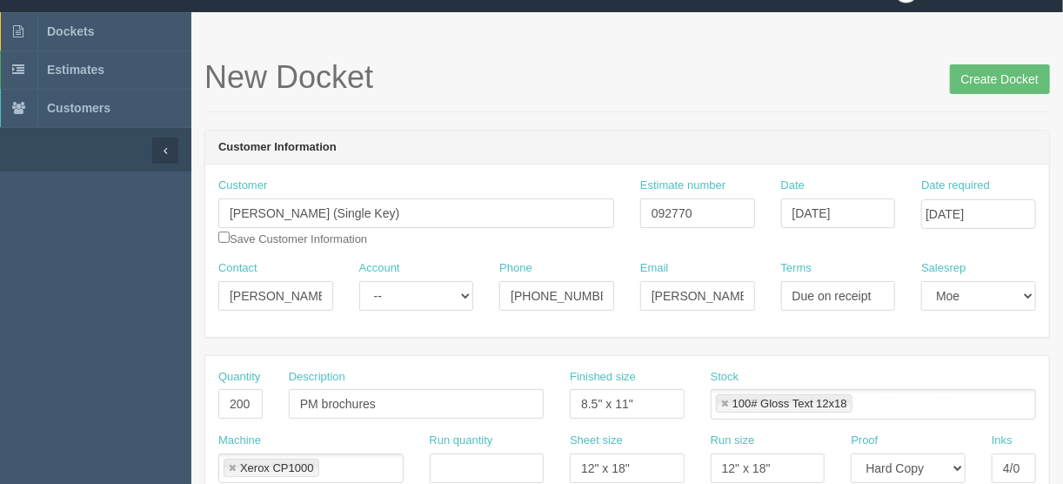
scroll to position [0, 0]
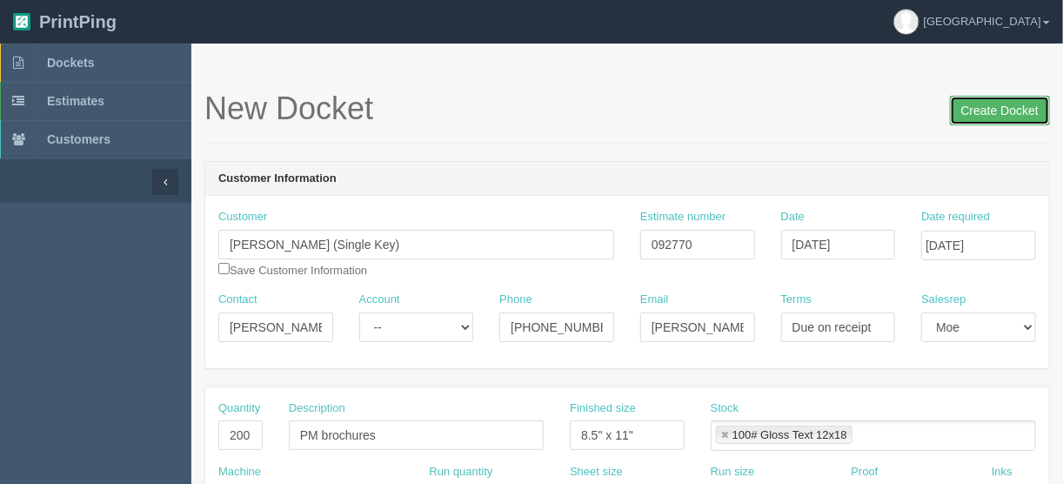
click at [988, 110] on input "Create Docket" at bounding box center [1000, 111] width 100 height 30
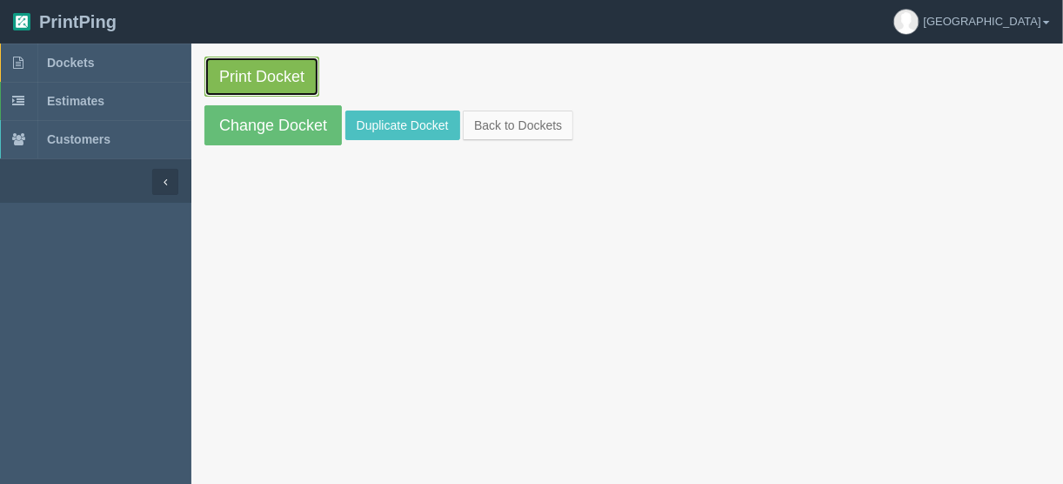
click at [265, 75] on link "Print Docket" at bounding box center [261, 77] width 115 height 40
